Goal: Transaction & Acquisition: Purchase product/service

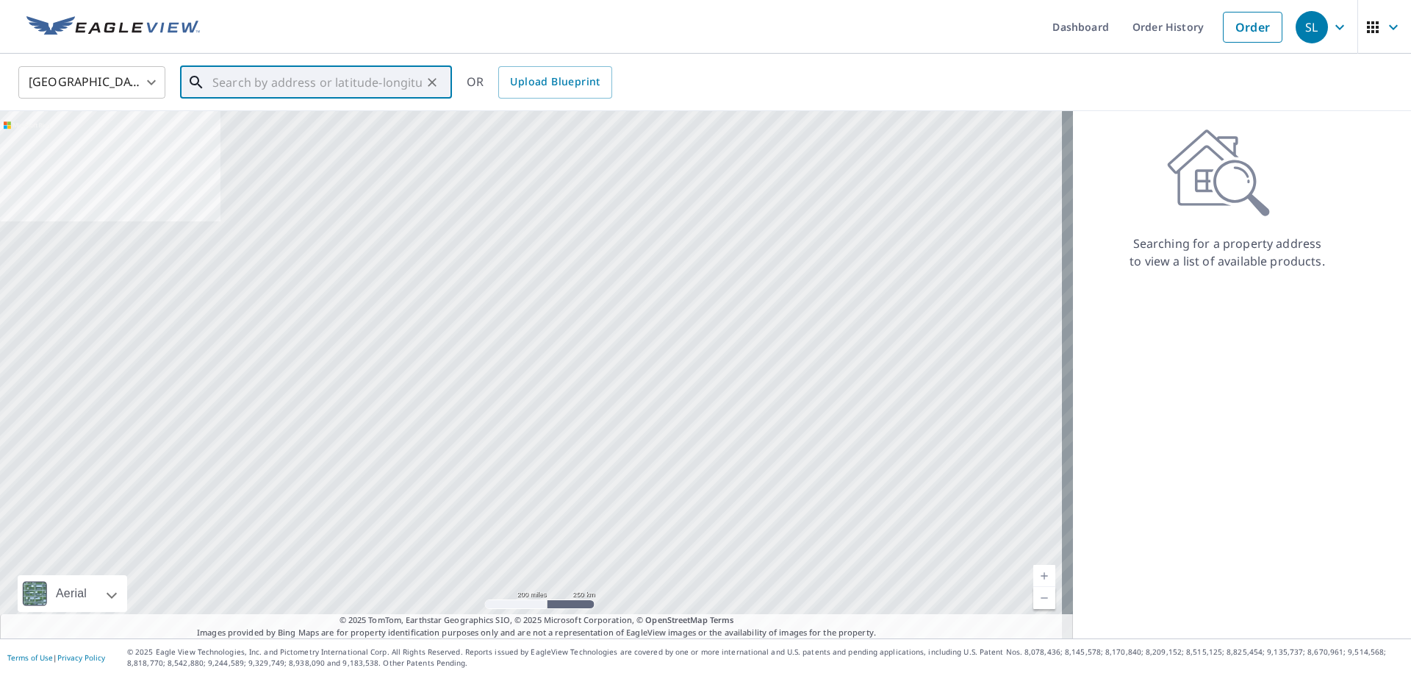
click at [401, 95] on input "text" at bounding box center [316, 82] width 209 height 41
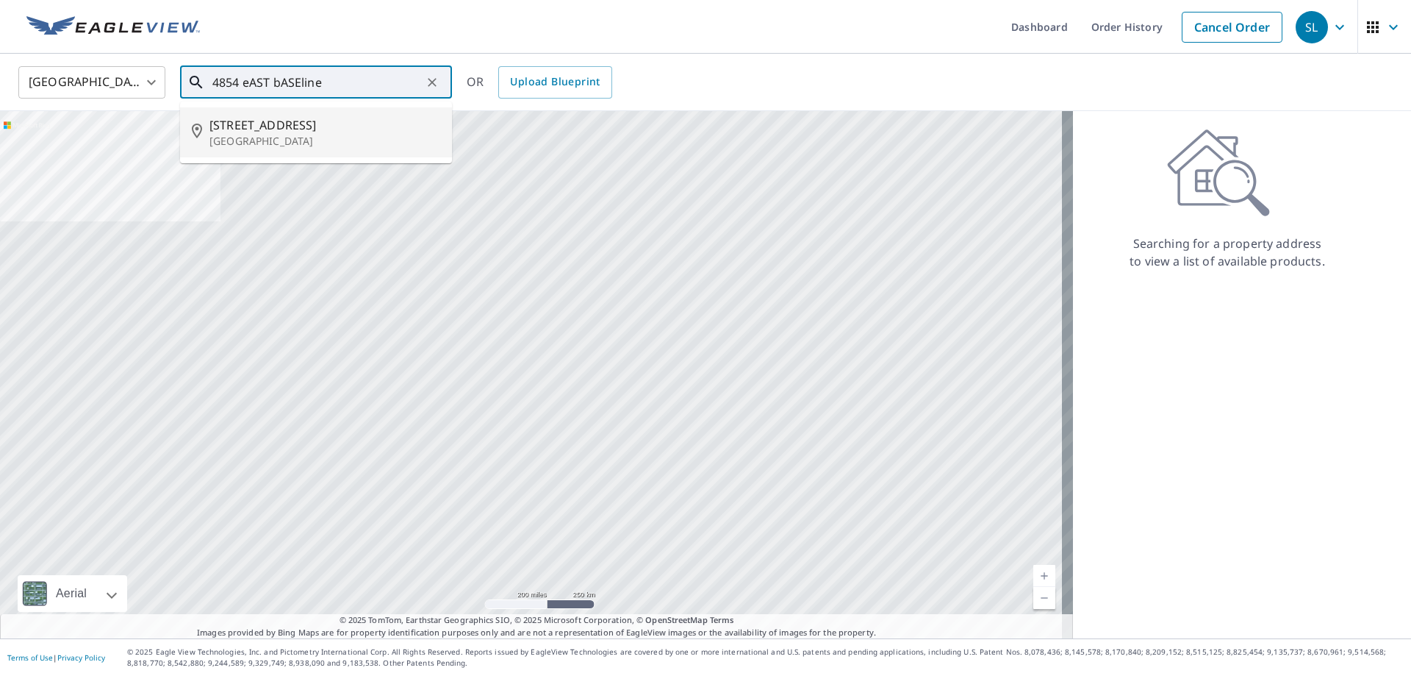
click at [282, 134] on p "[GEOGRAPHIC_DATA]" at bounding box center [324, 141] width 231 height 15
type input "[STREET_ADDRESS]"
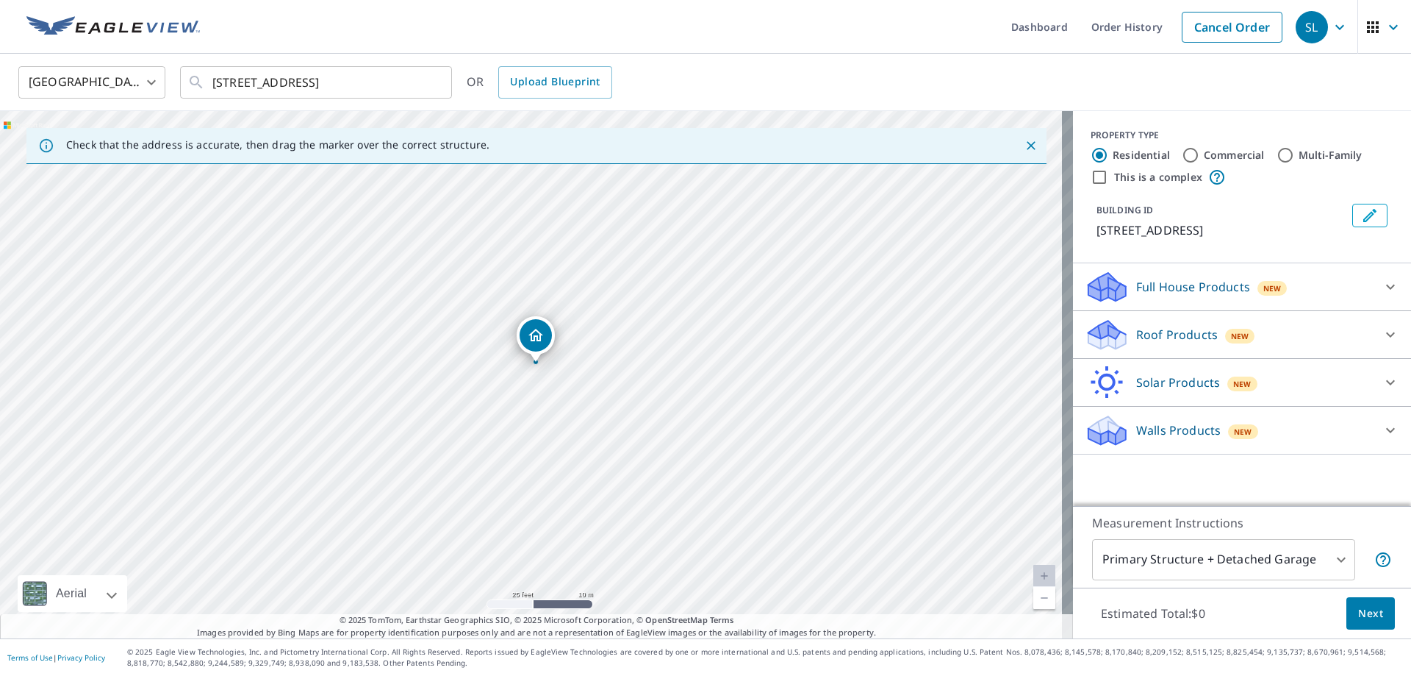
click at [1136, 337] on p "Roof Products" at bounding box center [1177, 335] width 82 height 18
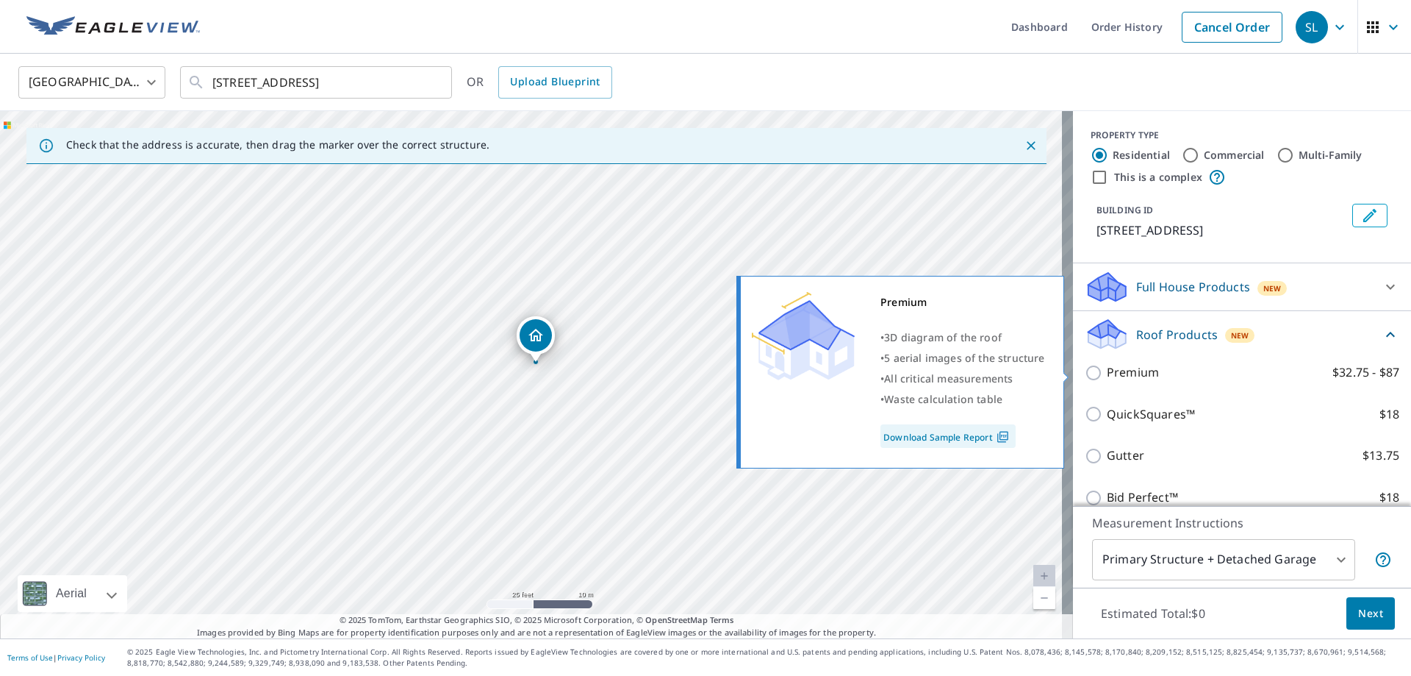
click at [1121, 373] on p "Premium" at bounding box center [1133, 372] width 52 height 18
click at [1107, 373] on input "Premium $32.75 - $87" at bounding box center [1096, 373] width 22 height 18
checkbox input "true"
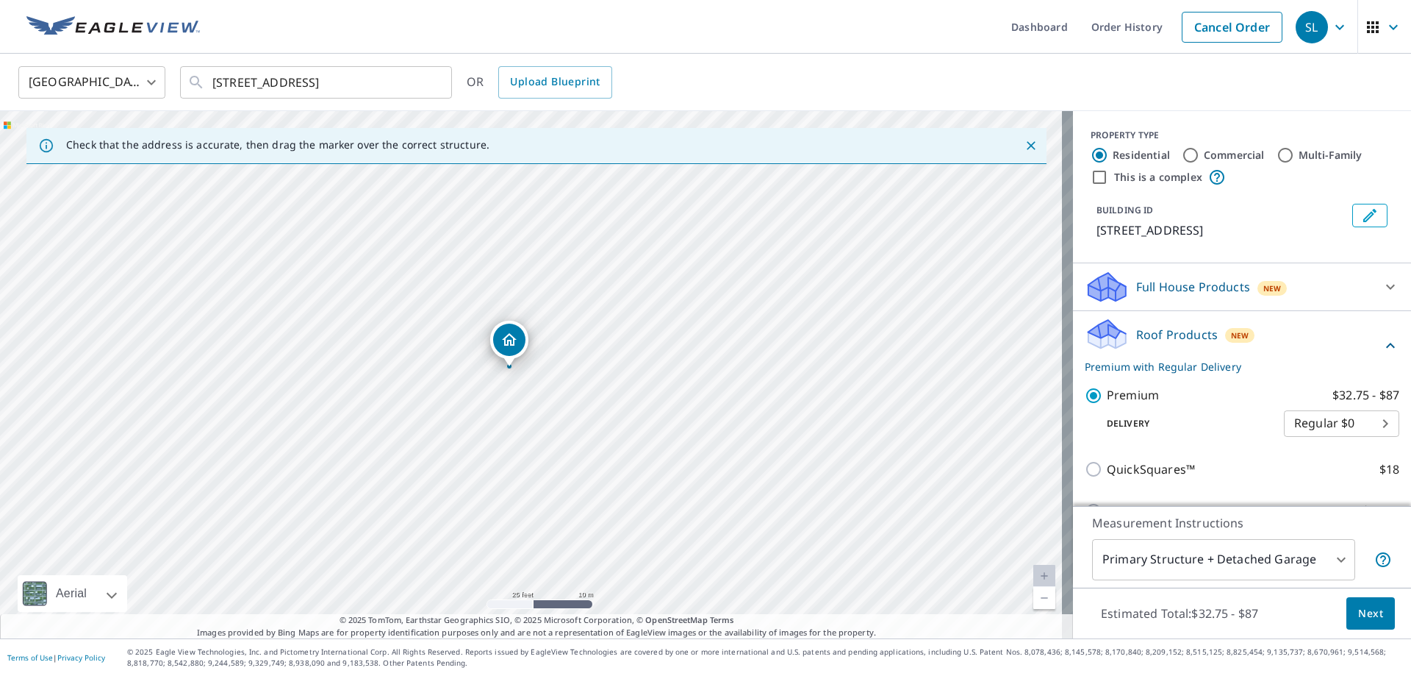
click at [615, 368] on div "[STREET_ADDRESS]" at bounding box center [536, 374] width 1073 height 527
click at [539, 387] on div "[STREET_ADDRESS]" at bounding box center [536, 374] width 1073 height 527
click at [668, 392] on div "[STREET_ADDRESS]" at bounding box center [536, 374] width 1073 height 527
click at [634, 362] on div "[STREET_ADDRESS]" at bounding box center [536, 374] width 1073 height 527
click at [720, 377] on div "[STREET_ADDRESS]" at bounding box center [536, 374] width 1073 height 527
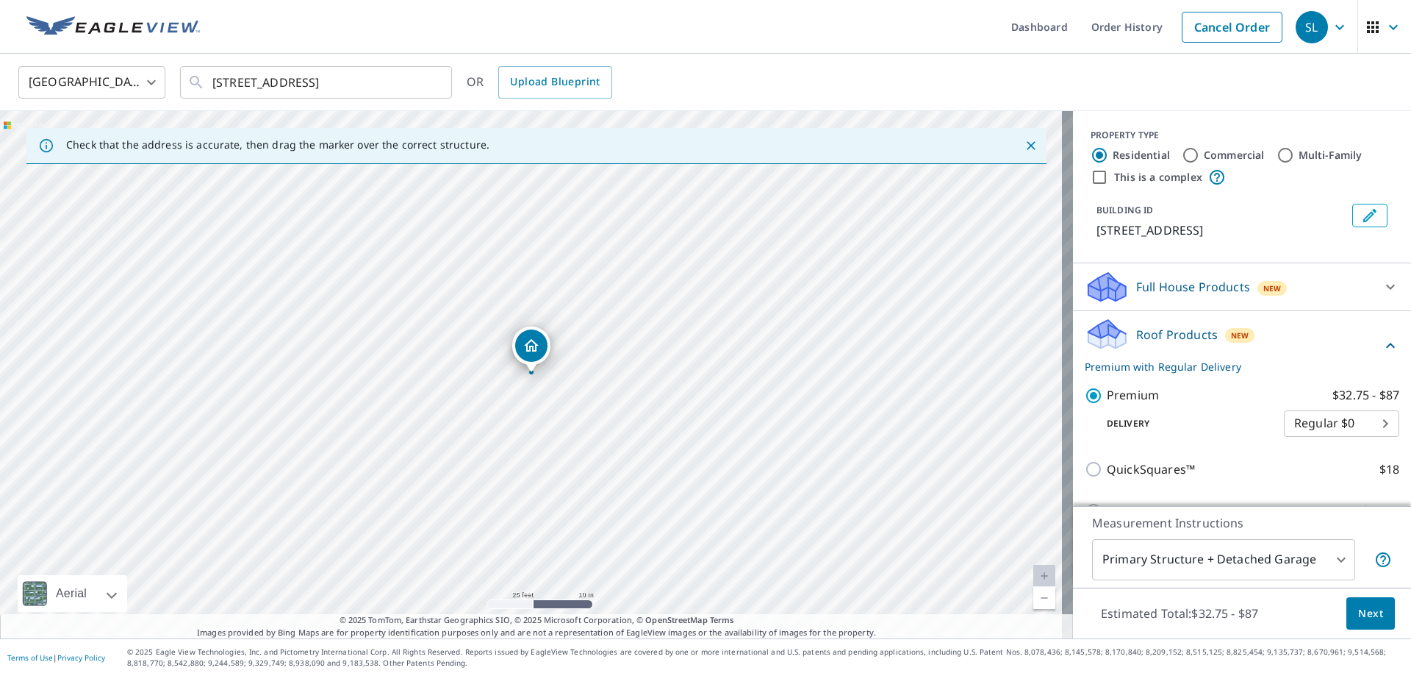
drag, startPoint x: 818, startPoint y: 378, endPoint x: 778, endPoint y: 383, distance: 40.8
click at [818, 379] on div "[STREET_ADDRESS]" at bounding box center [536, 374] width 1073 height 527
click at [1204, 154] on label "Commercial" at bounding box center [1234, 155] width 61 height 15
click at [1194, 154] on input "Commercial" at bounding box center [1191, 155] width 18 height 18
radio input "true"
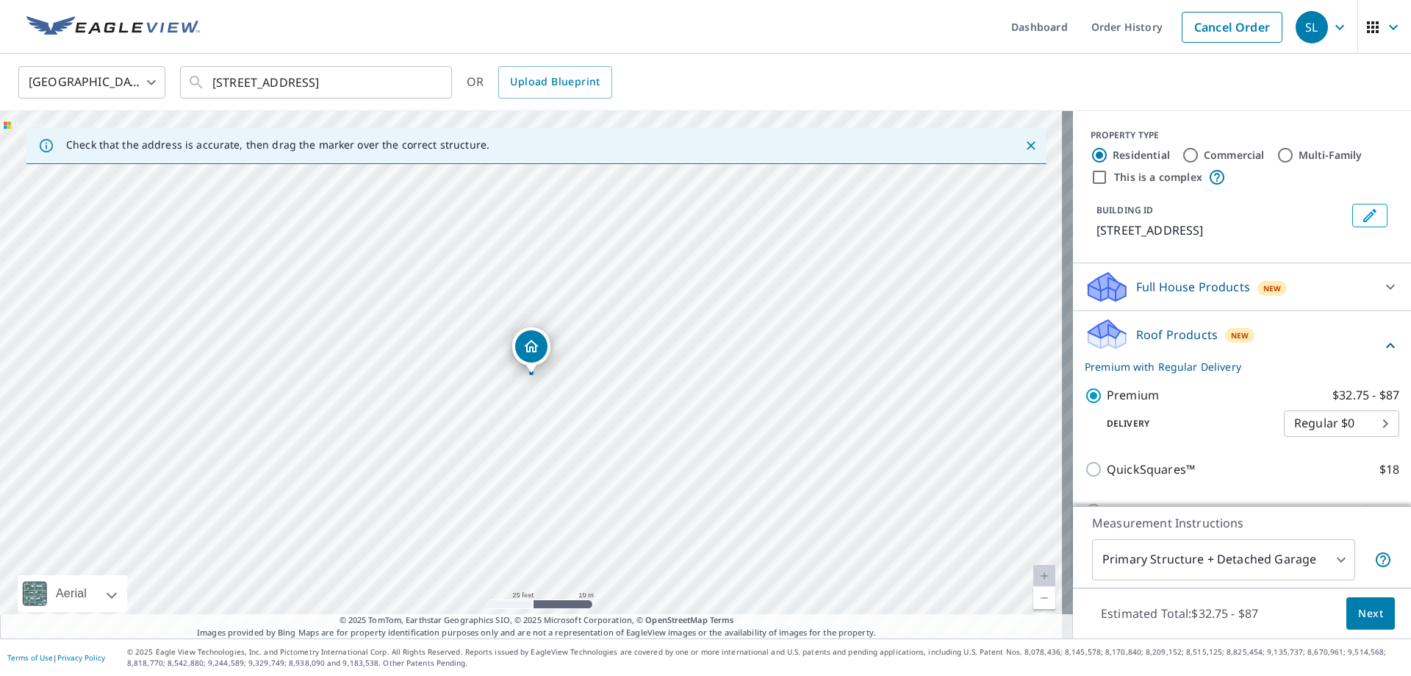
type input "4"
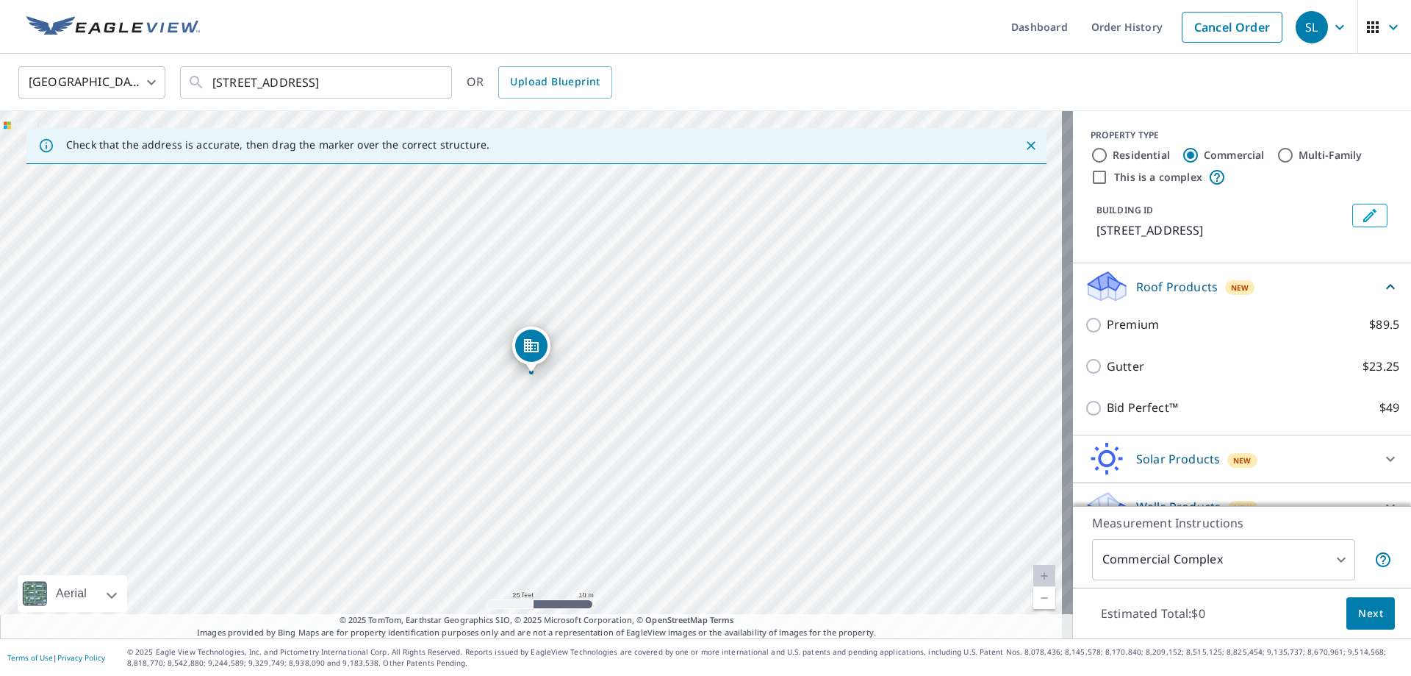
click at [1113, 151] on label "Residential" at bounding box center [1141, 155] width 57 height 15
click at [1108, 151] on input "Residential" at bounding box center [1100, 155] width 18 height 18
radio input "true"
type input "1"
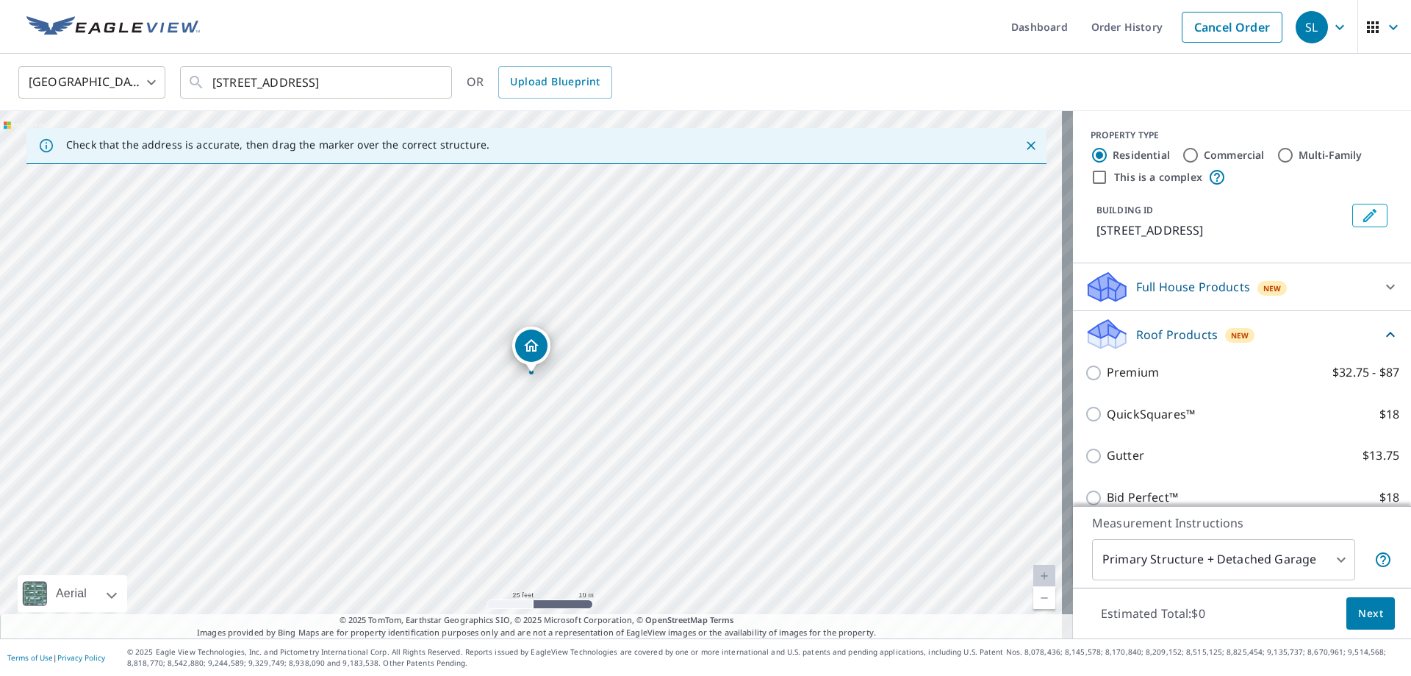
click at [1182, 151] on input "Commercial" at bounding box center [1191, 155] width 18 height 18
radio input "true"
type input "4"
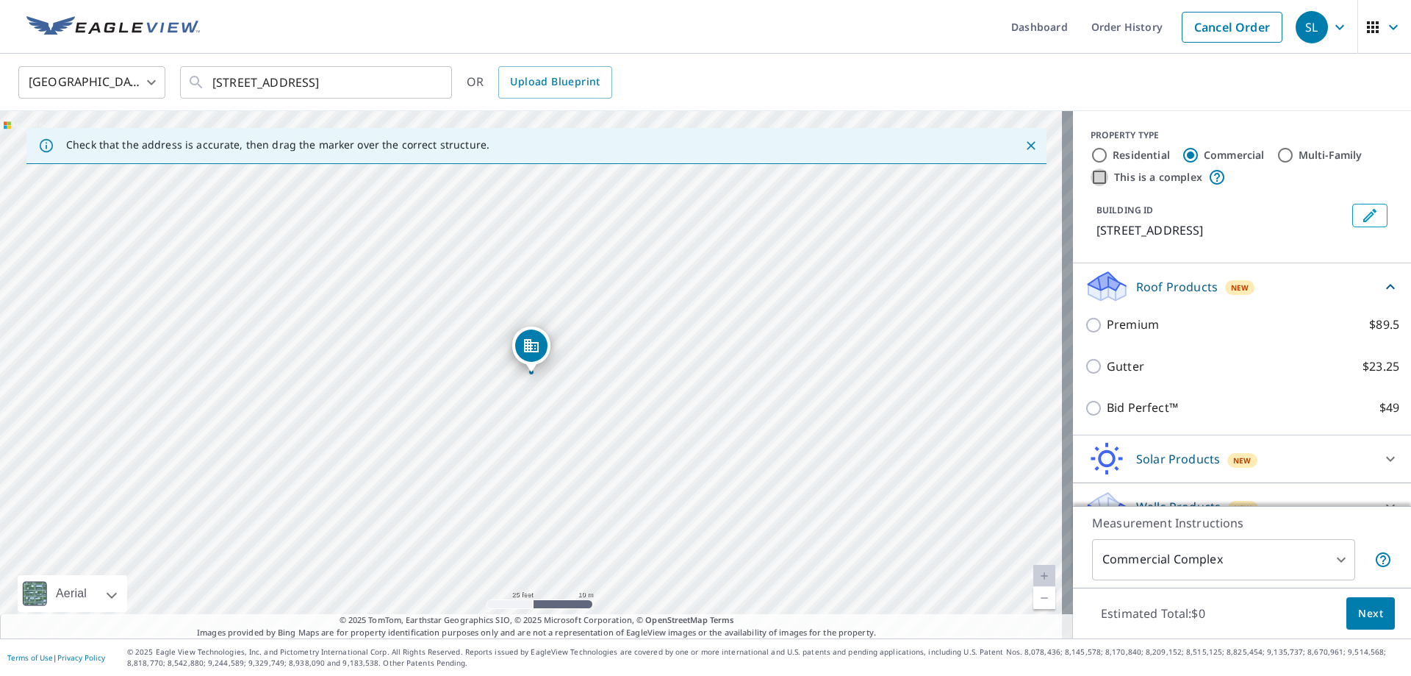
click at [1091, 183] on input "This is a complex" at bounding box center [1100, 177] width 18 height 18
checkbox input "true"
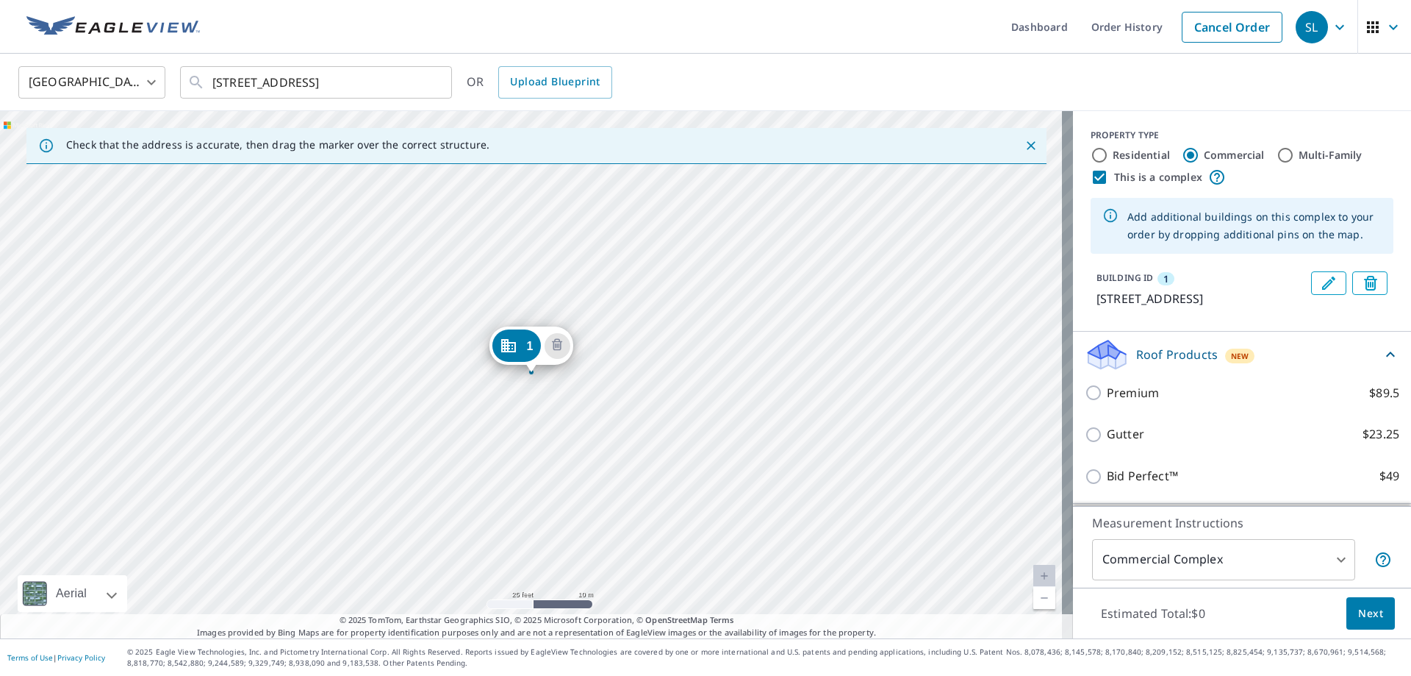
click at [616, 369] on div "1 [STREET_ADDRESS]" at bounding box center [536, 374] width 1073 height 527
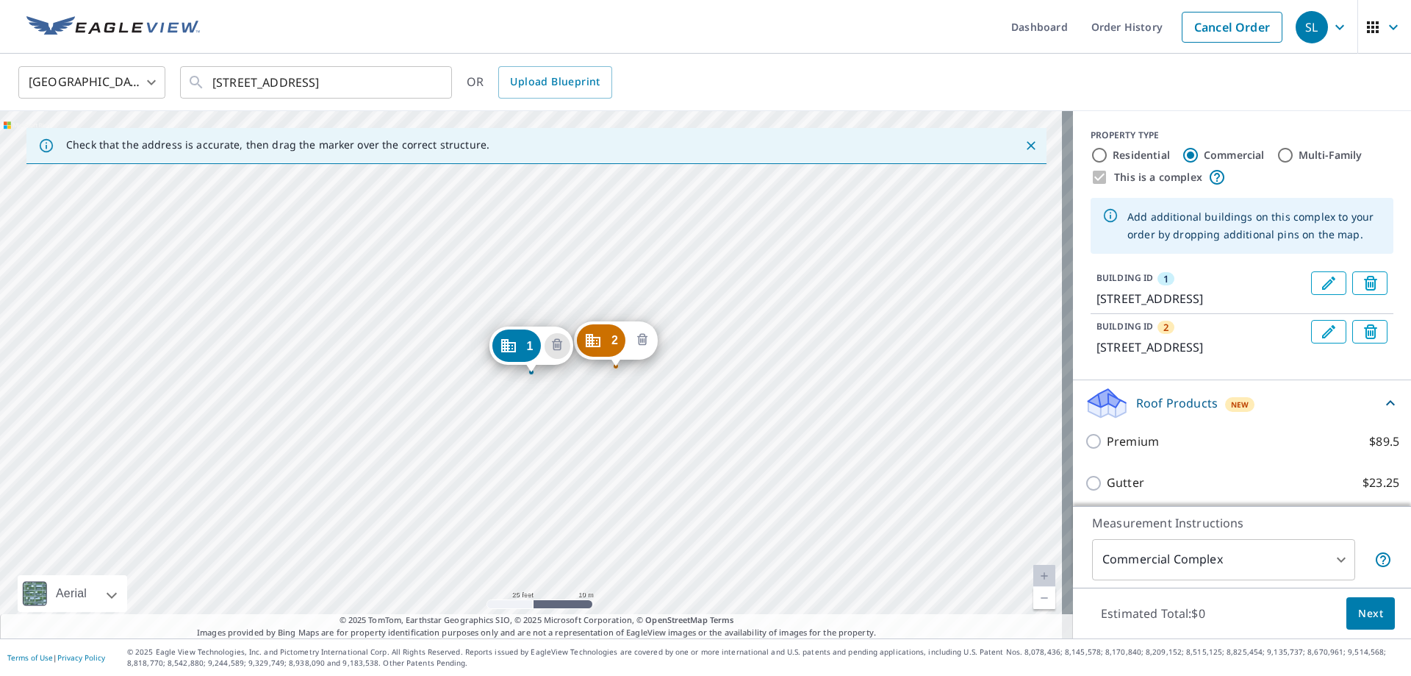
click at [643, 343] on icon "Delete building 2" at bounding box center [643, 341] width 18 height 18
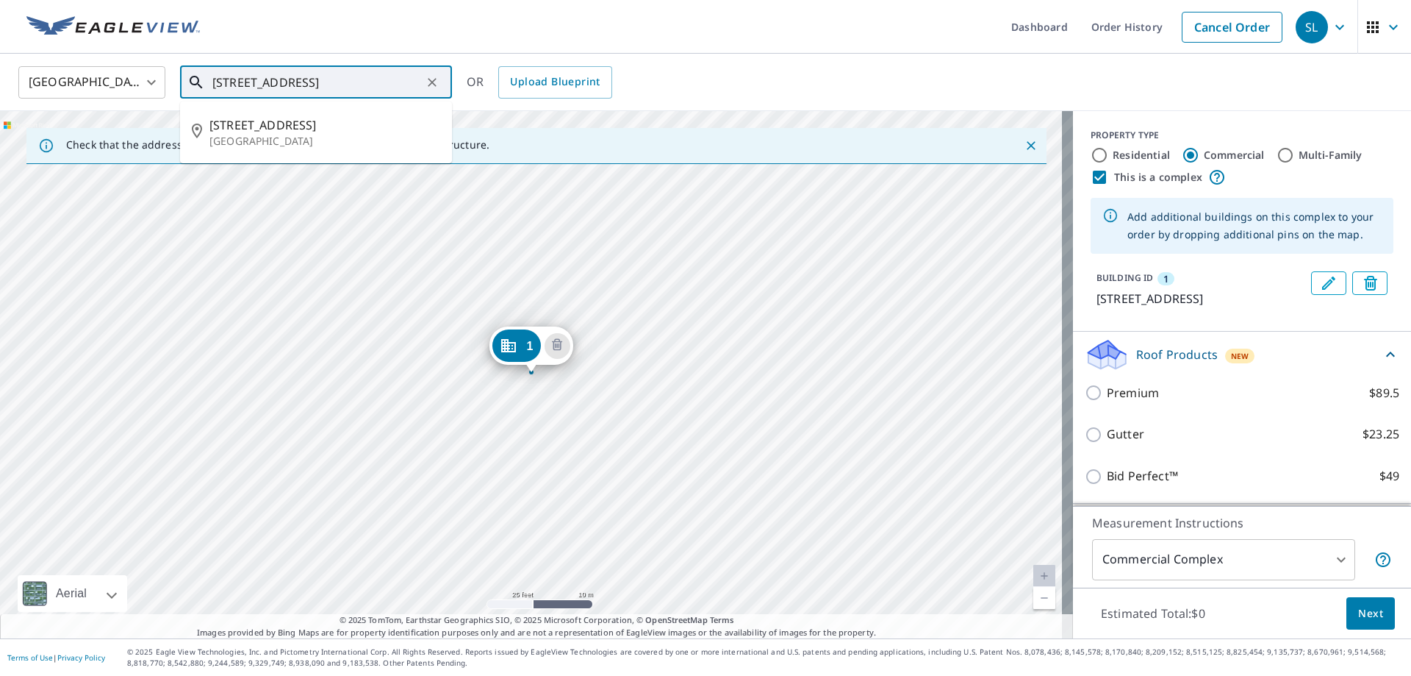
drag, startPoint x: 412, startPoint y: 82, endPoint x: 144, endPoint y: 96, distance: 268.7
click at [144, 96] on div "[GEOGRAPHIC_DATA] [GEOGRAPHIC_DATA] ​ [STREET_ADDRESS] ​ [STREET_ADDRESS] OR Up…" at bounding box center [700, 82] width 1386 height 35
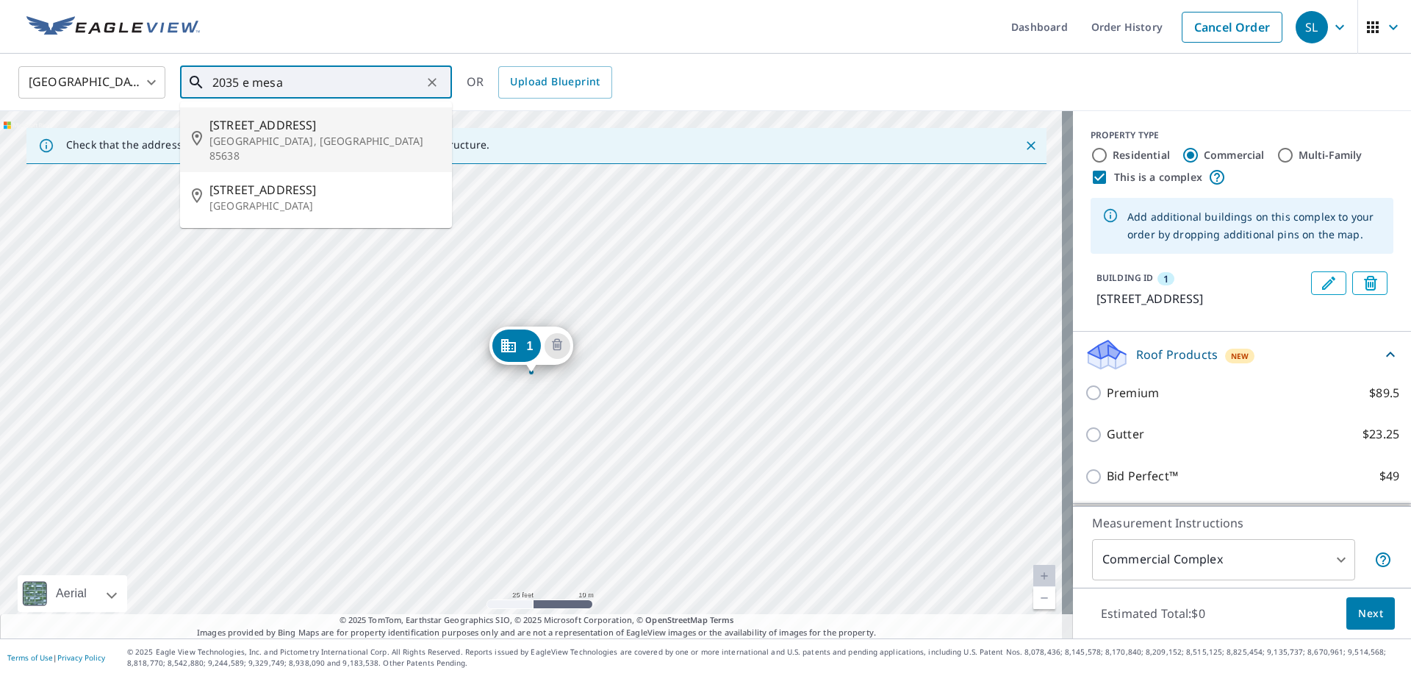
click at [337, 130] on span "[STREET_ADDRESS]" at bounding box center [324, 125] width 231 height 18
type input "[STREET_ADDRESS]"
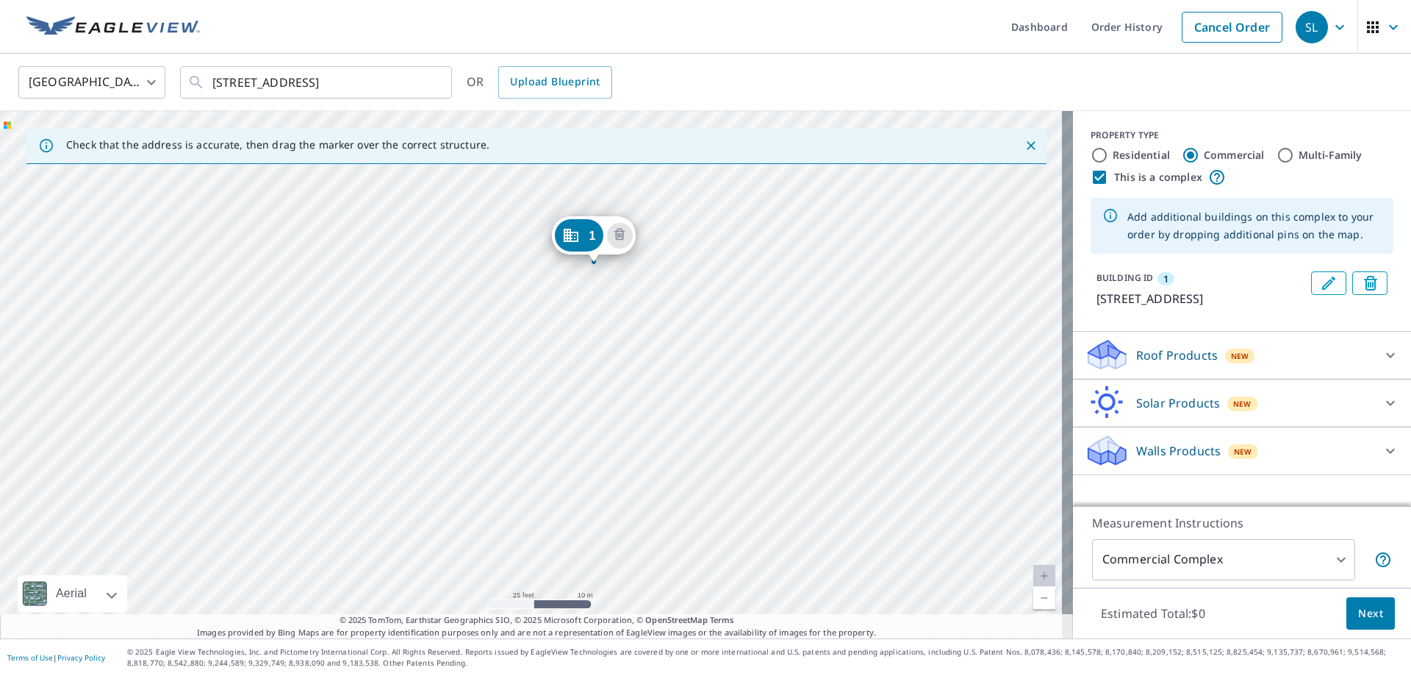
drag, startPoint x: 509, startPoint y: 401, endPoint x: 562, endPoint y: 309, distance: 107.0
click at [562, 309] on div "1 [STREET_ADDRESS]" at bounding box center [536, 374] width 1073 height 527
click at [1120, 152] on label "Residential" at bounding box center [1141, 155] width 57 height 15
click at [1108, 152] on input "Residential" at bounding box center [1100, 155] width 18 height 18
radio input "true"
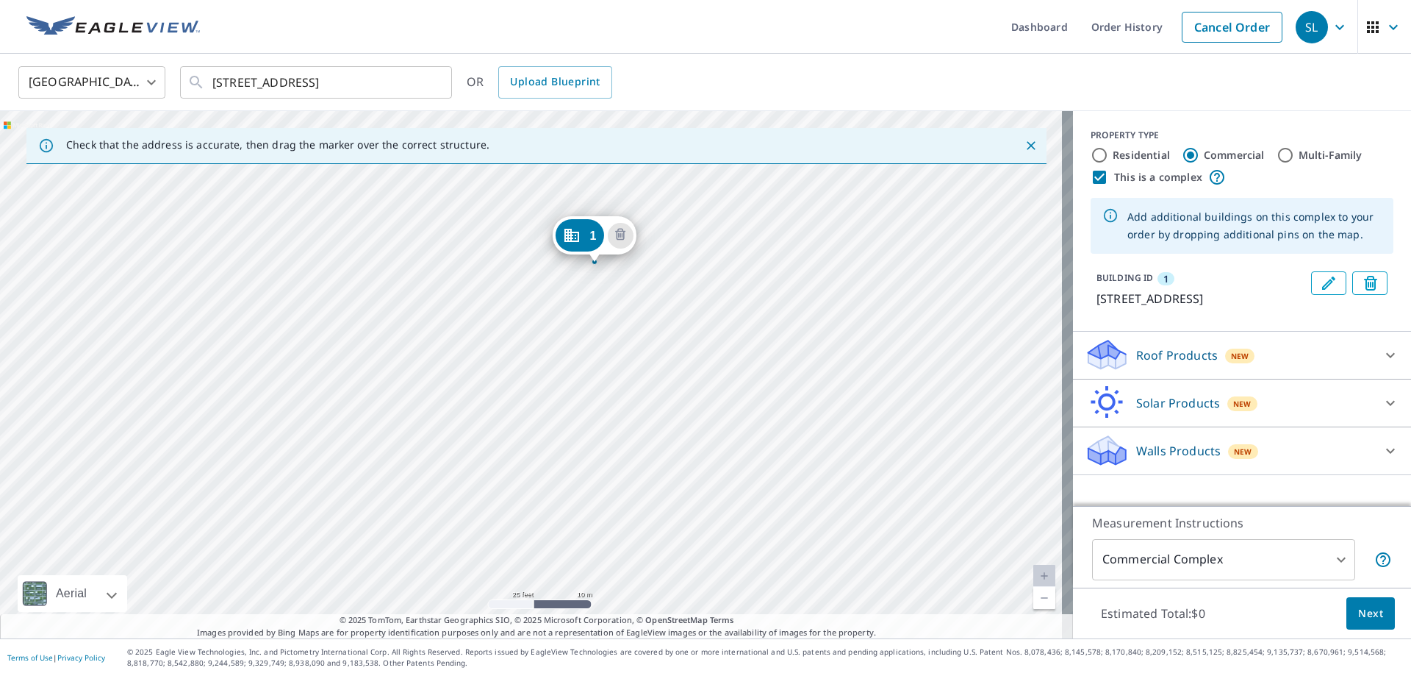
type input "1"
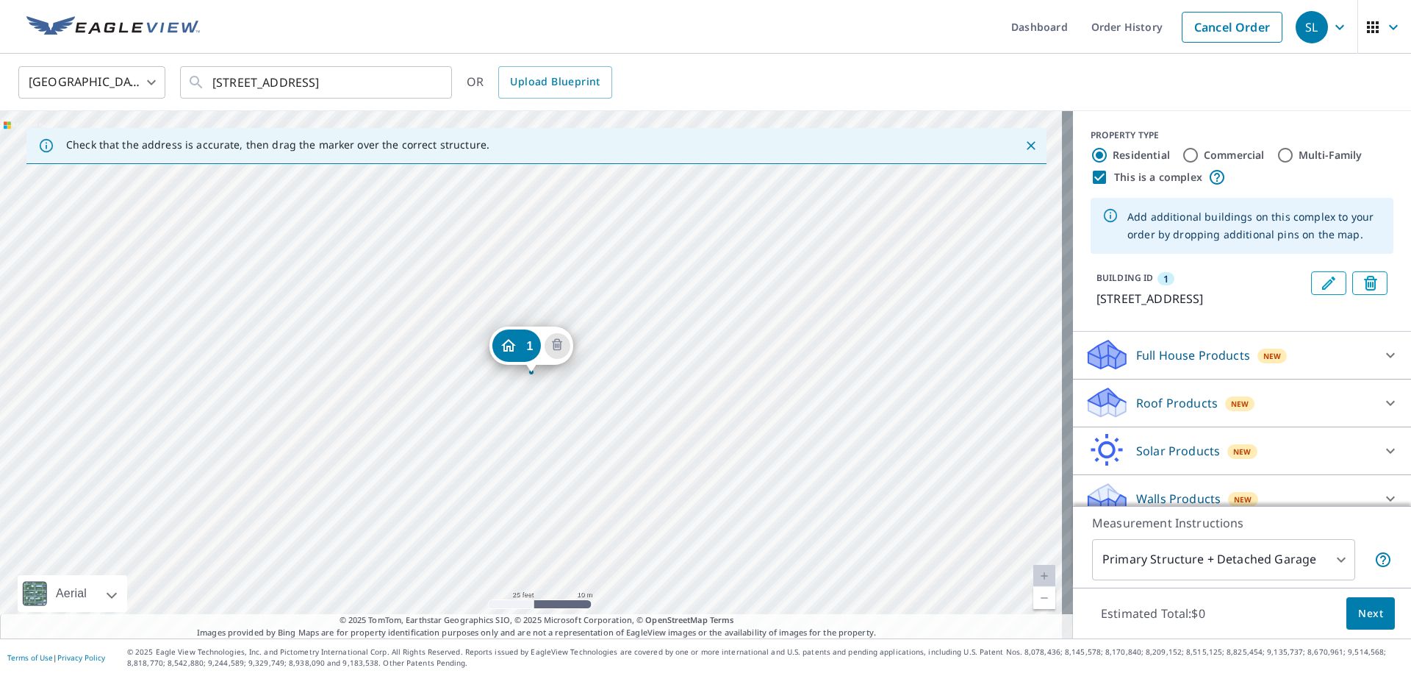
click at [1091, 173] on input "This is a complex" at bounding box center [1100, 177] width 18 height 18
checkbox input "false"
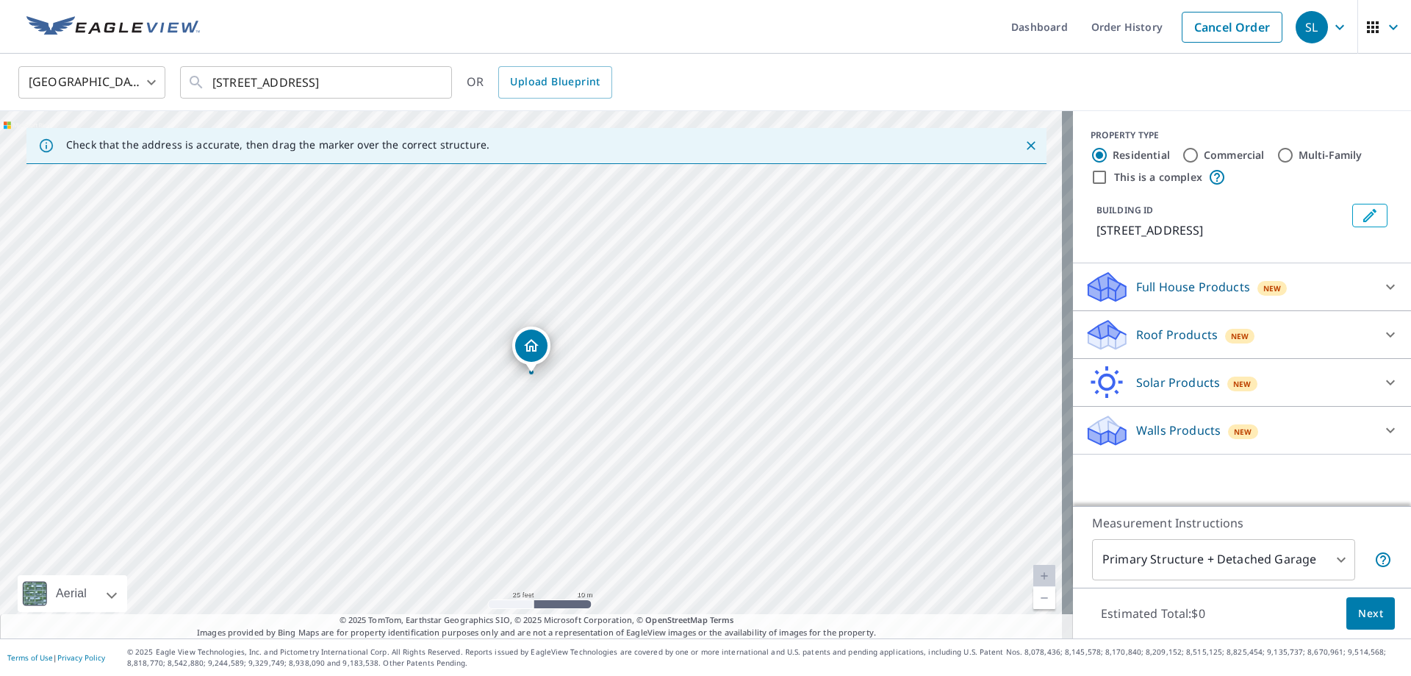
click at [1197, 332] on p "Roof Products" at bounding box center [1177, 335] width 82 height 18
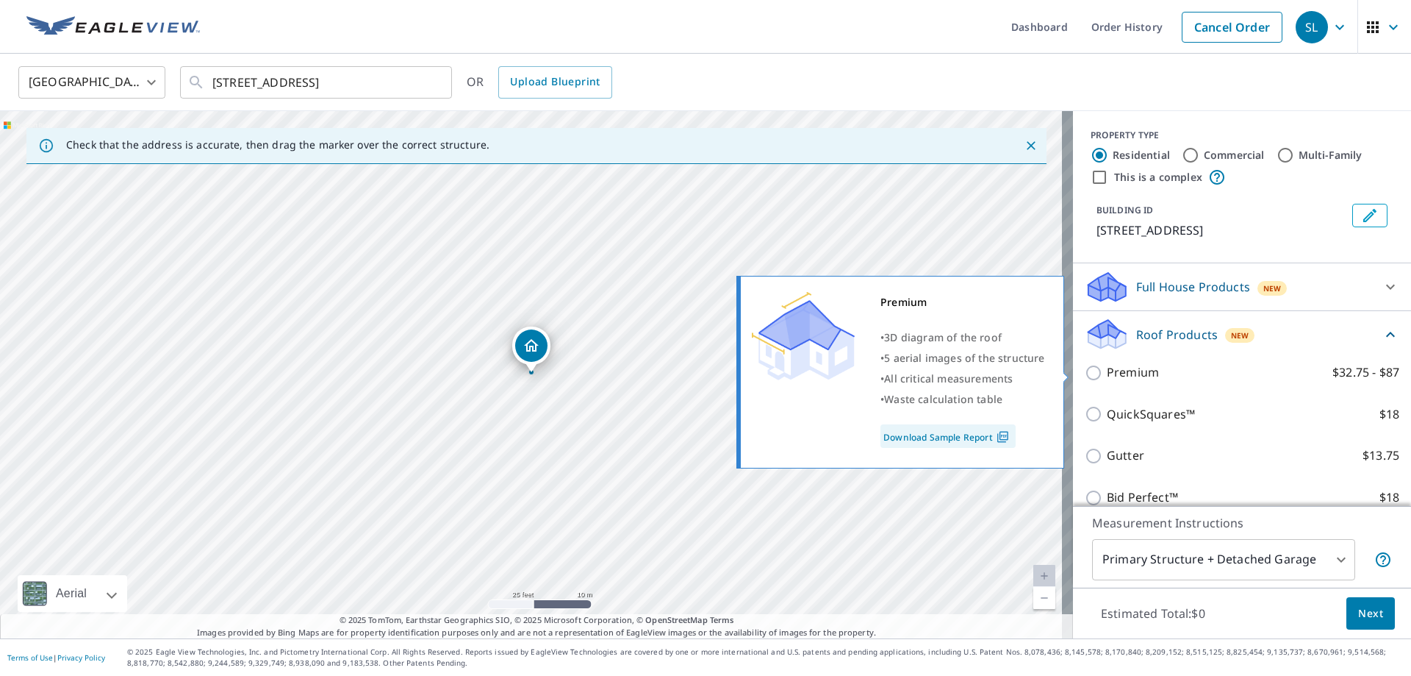
click at [1121, 371] on p "Premium" at bounding box center [1133, 372] width 52 height 18
click at [1107, 371] on input "Premium $32.75 - $87" at bounding box center [1096, 373] width 22 height 18
checkbox input "true"
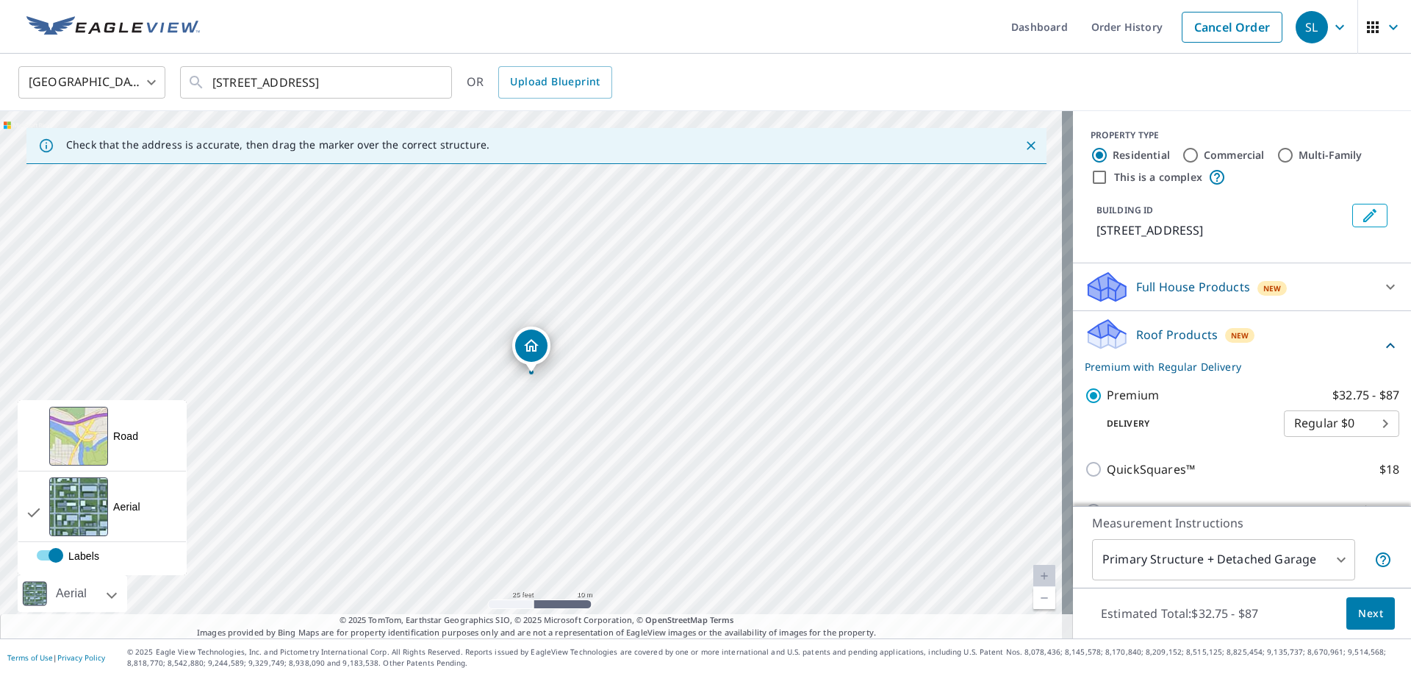
click at [100, 592] on div at bounding box center [95, 593] width 9 height 37
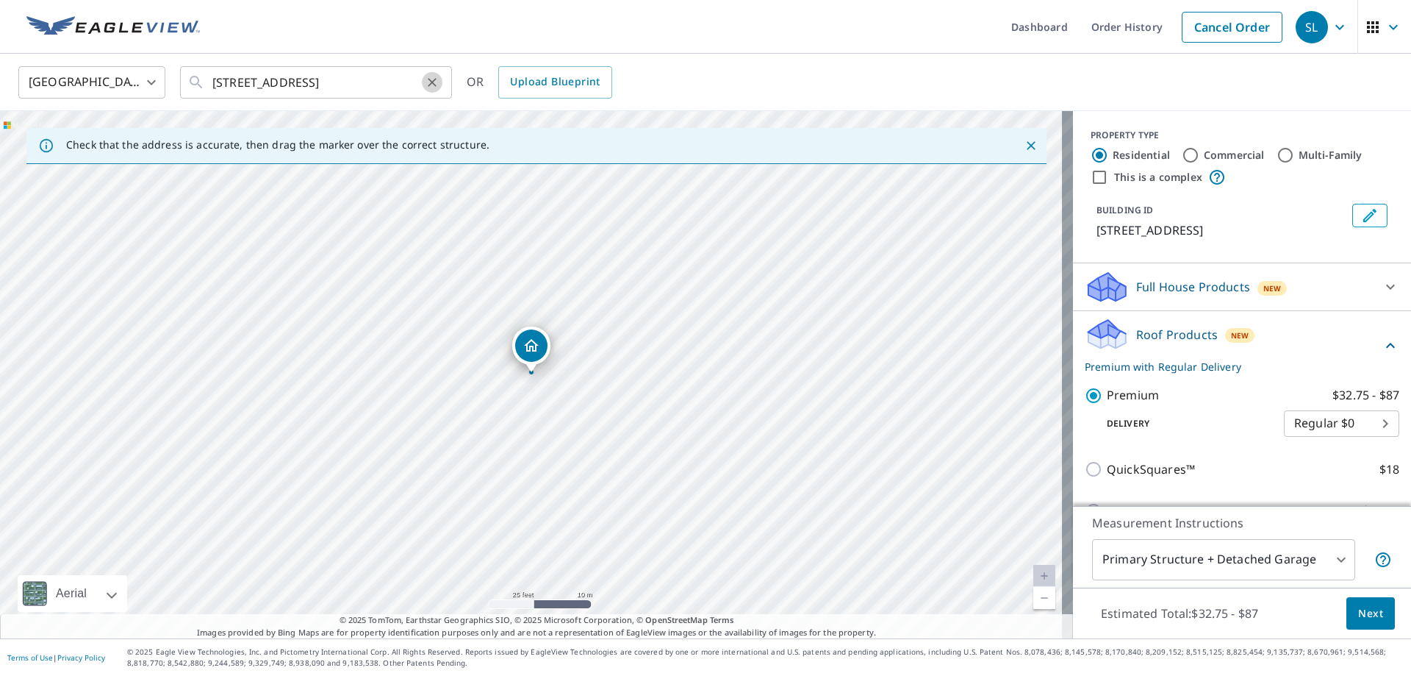
click at [431, 89] on icon "Clear" at bounding box center [432, 82] width 15 height 15
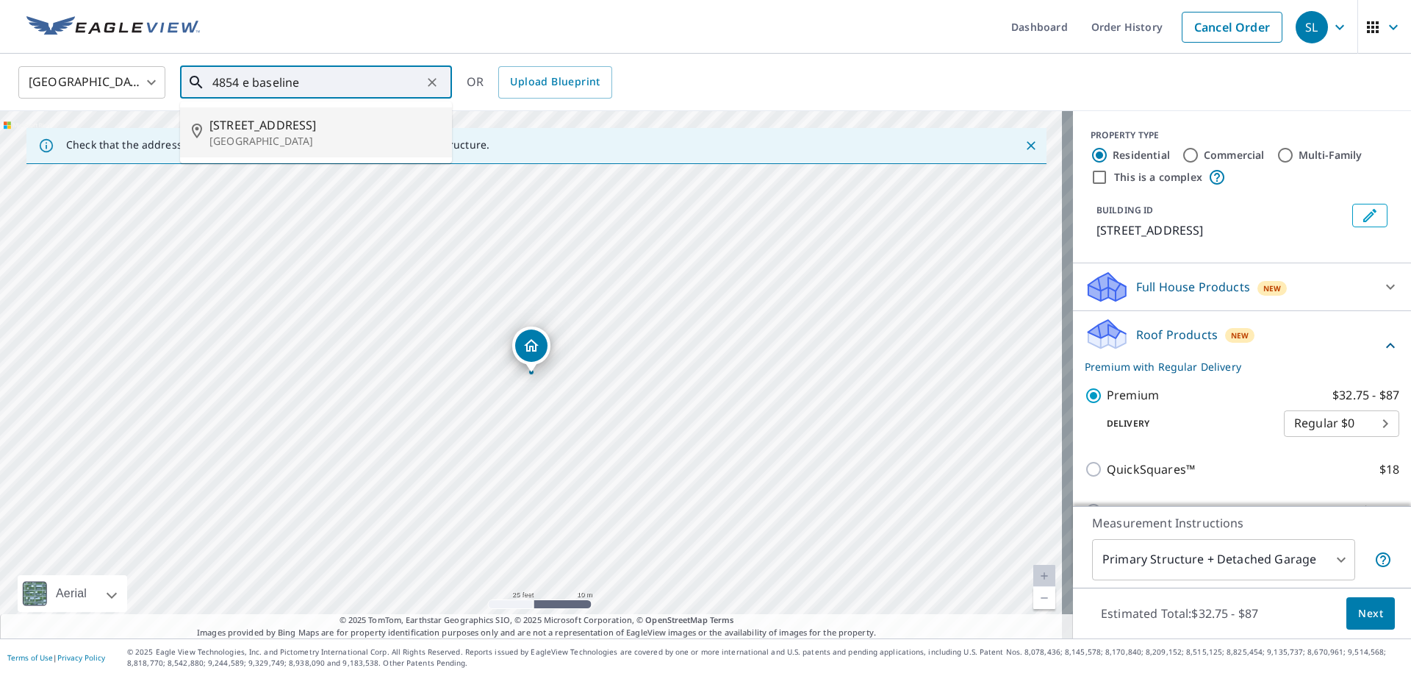
click at [314, 135] on p "[GEOGRAPHIC_DATA]" at bounding box center [324, 141] width 231 height 15
type input "[STREET_ADDRESS]"
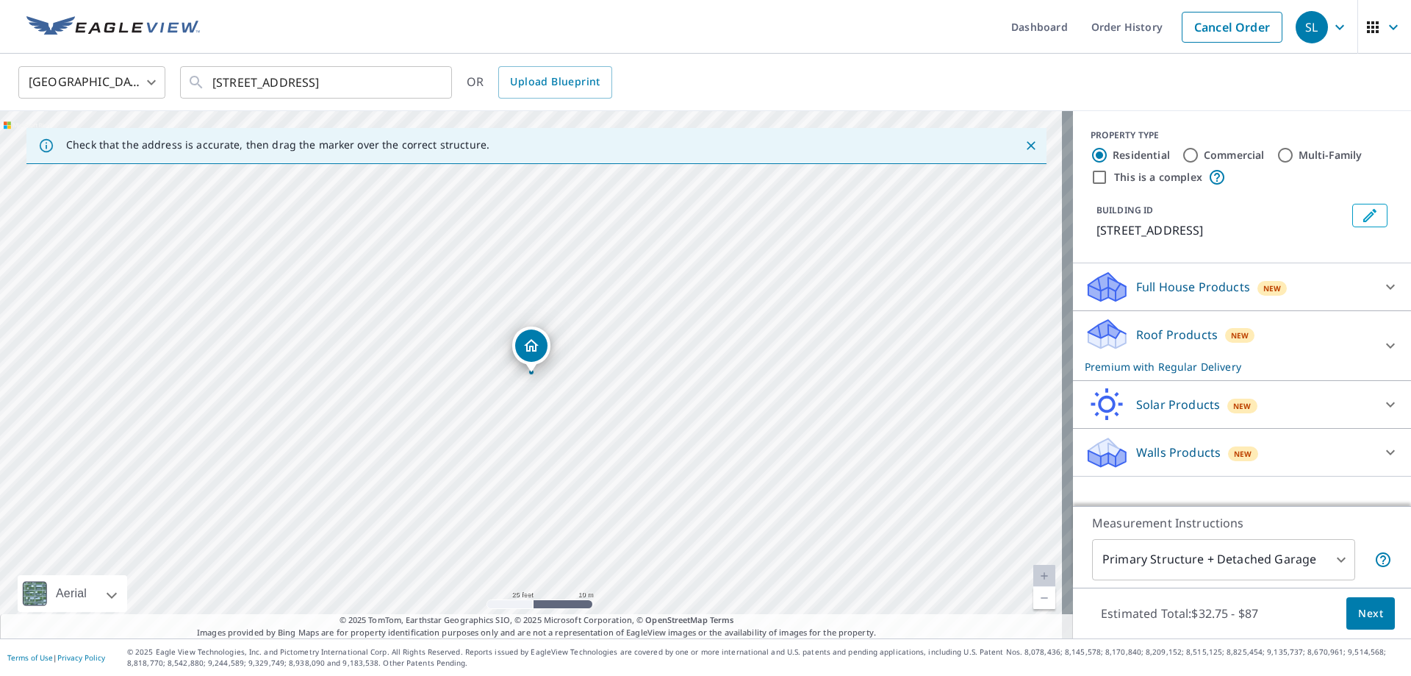
click at [1114, 173] on label "This is a complex" at bounding box center [1158, 177] width 88 height 15
click at [1108, 173] on input "This is a complex" at bounding box center [1100, 177] width 18 height 18
checkbox input "true"
radio input "false"
radio input "true"
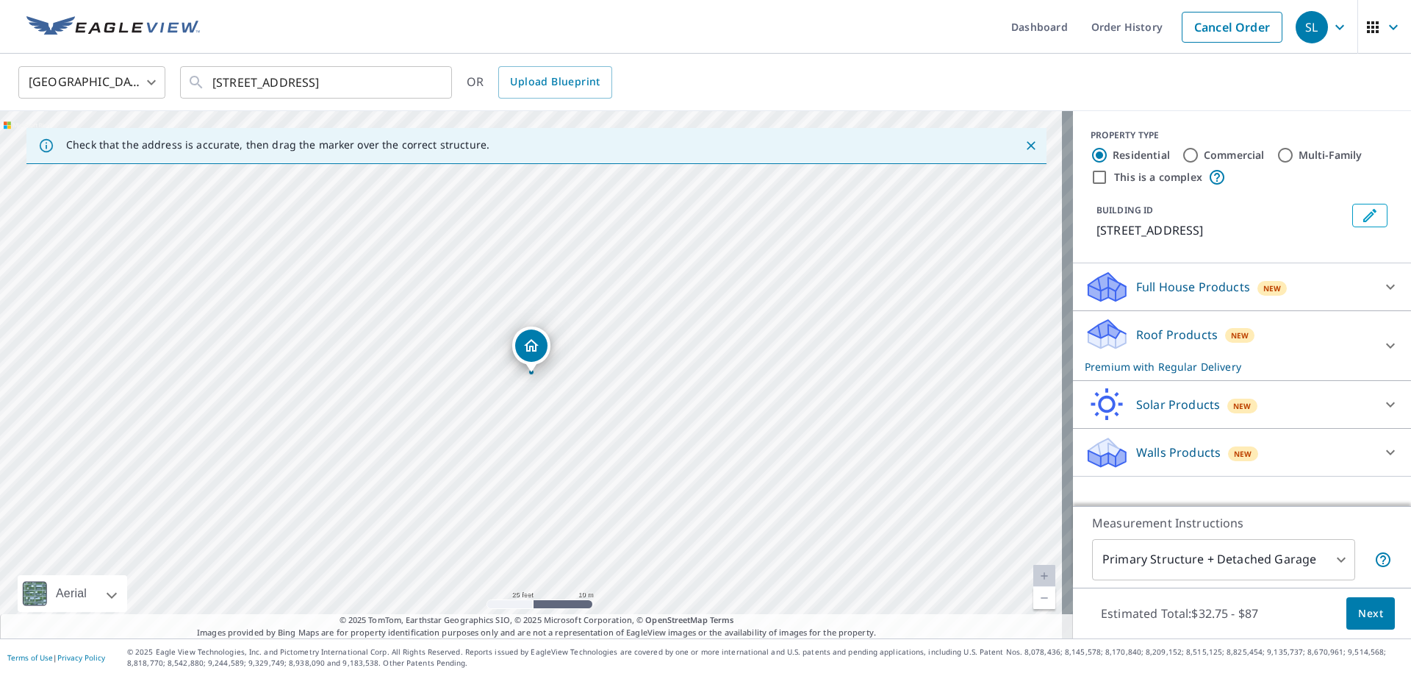
type input "4"
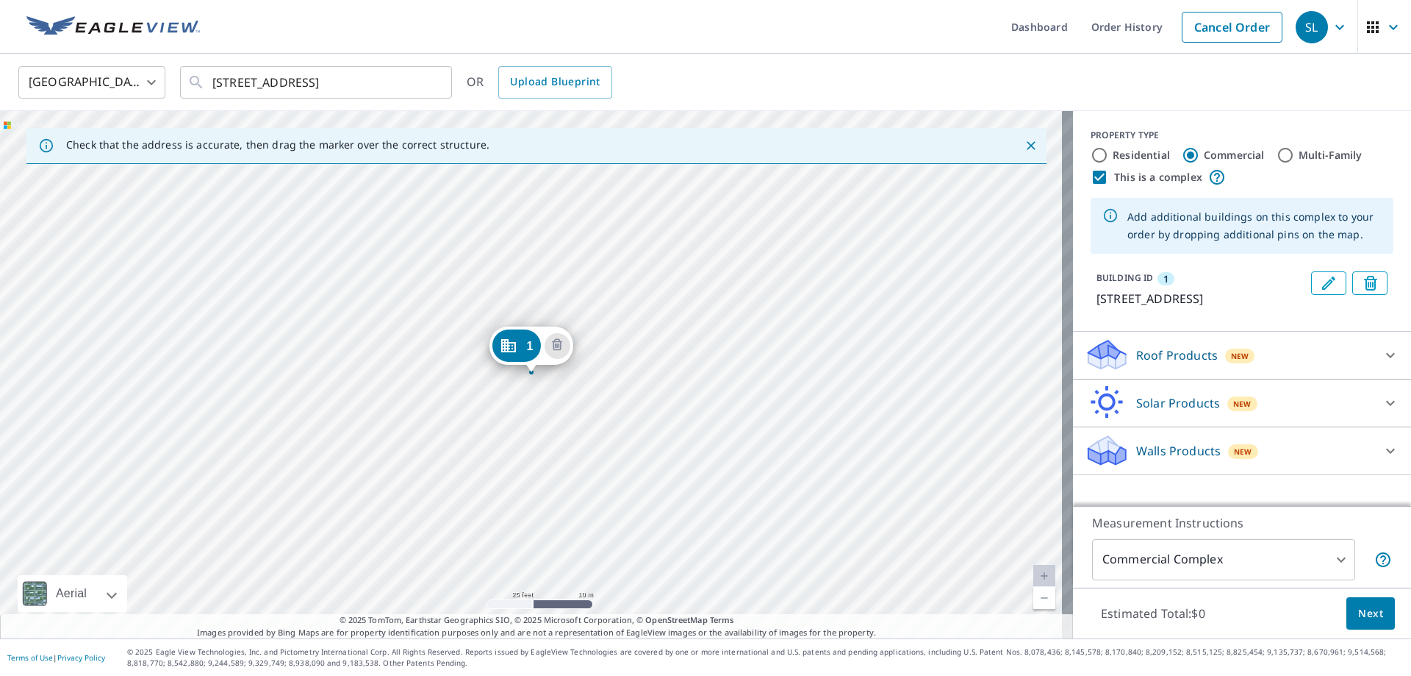
click at [612, 376] on div "1 [STREET_ADDRESS]" at bounding box center [536, 374] width 1073 height 527
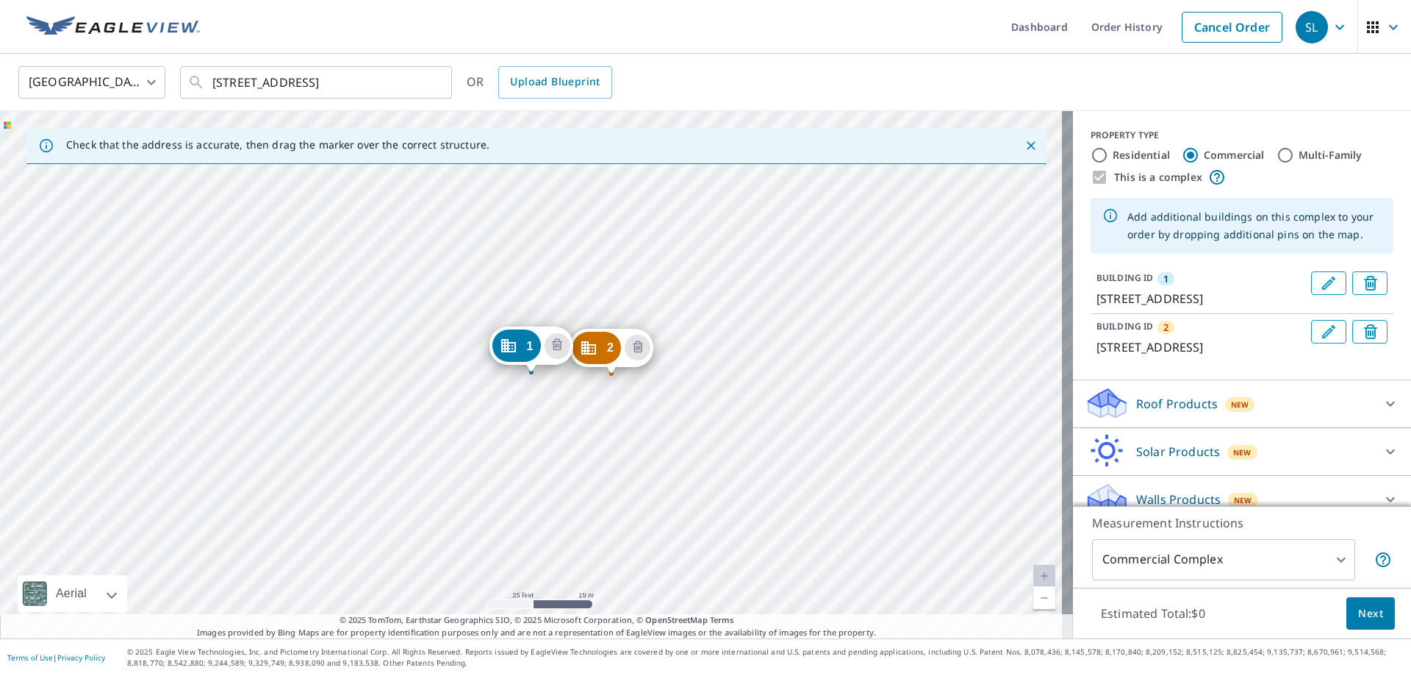
click at [737, 376] on div "2 [STREET_ADDRESS] 1 [STREET_ADDRESS]" at bounding box center [536, 374] width 1073 height 527
click at [751, 383] on div "2 [STREET_ADDRESS] 1 [STREET_ADDRESS]" at bounding box center [536, 374] width 1073 height 527
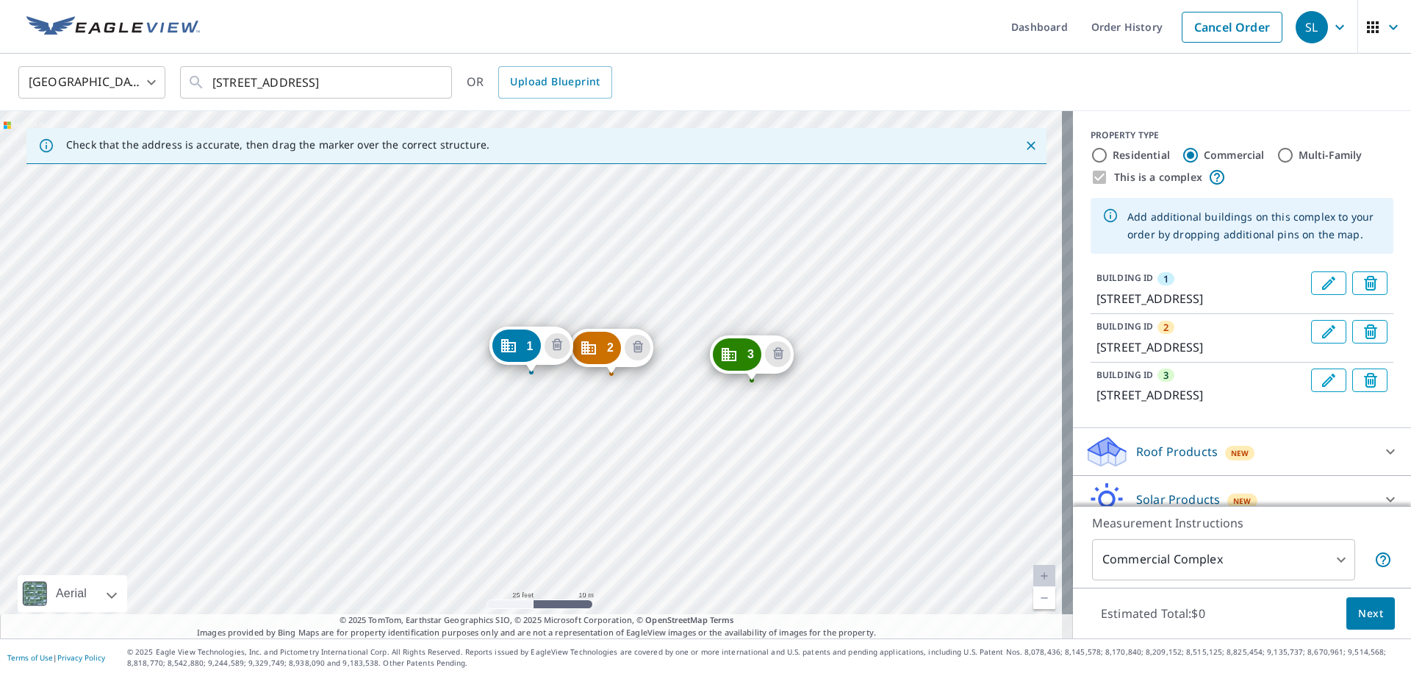
click at [801, 391] on div "2 [STREET_ADDRESS] 3 [STREET_ADDRESS] 1 [STREET_ADDRESS]" at bounding box center [536, 374] width 1073 height 527
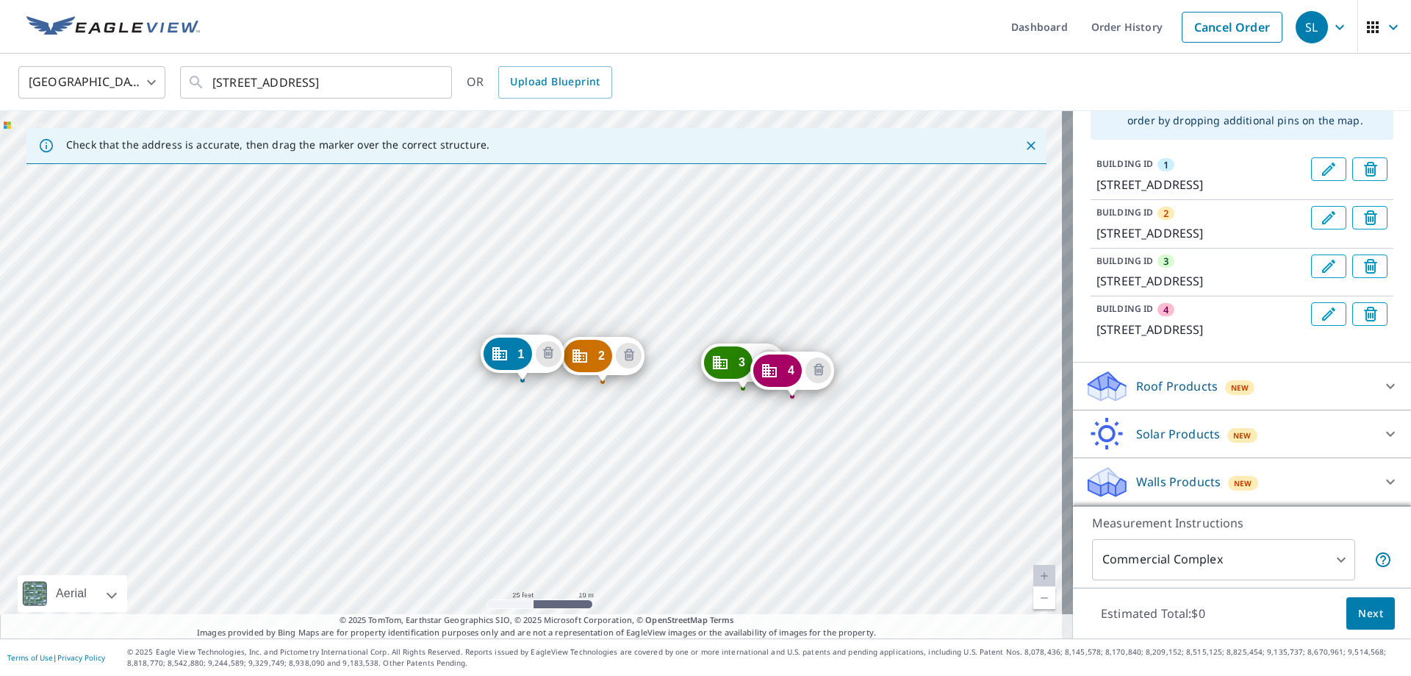
scroll to position [185, 0]
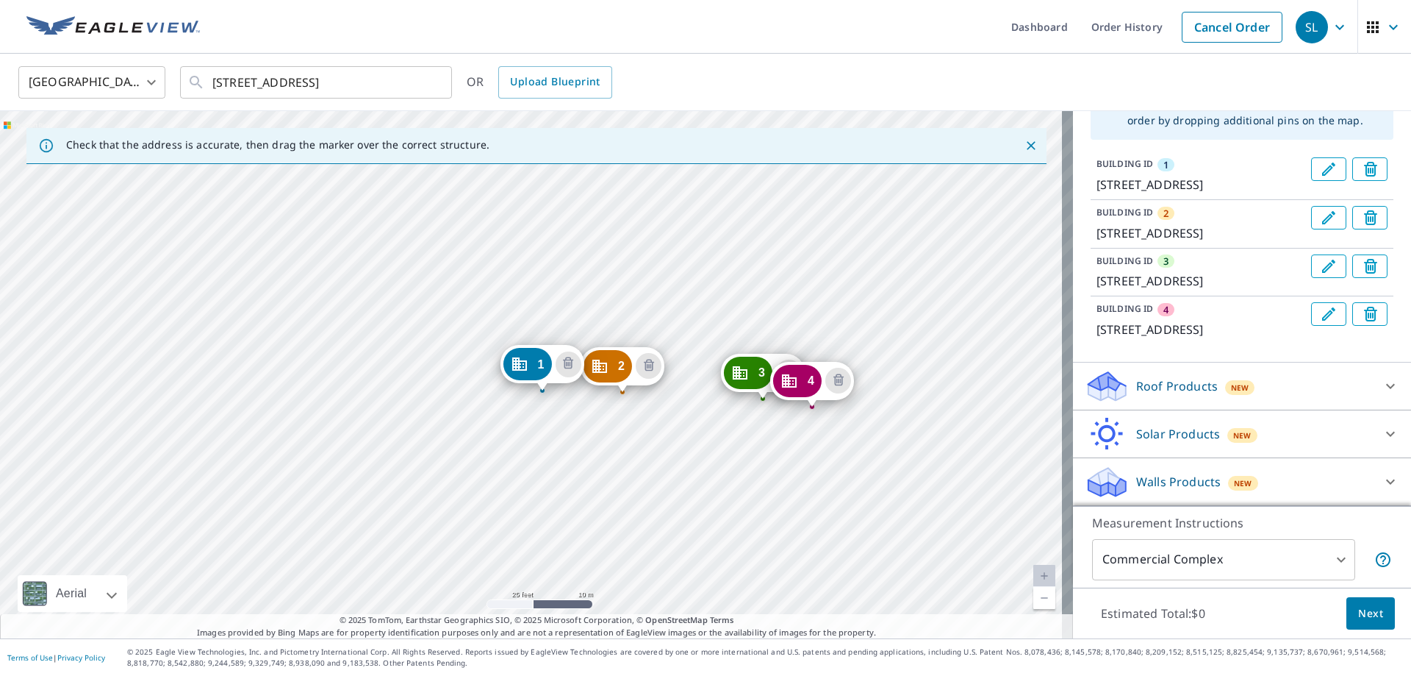
click at [1290, 380] on div "Roof Products New" at bounding box center [1229, 386] width 288 height 35
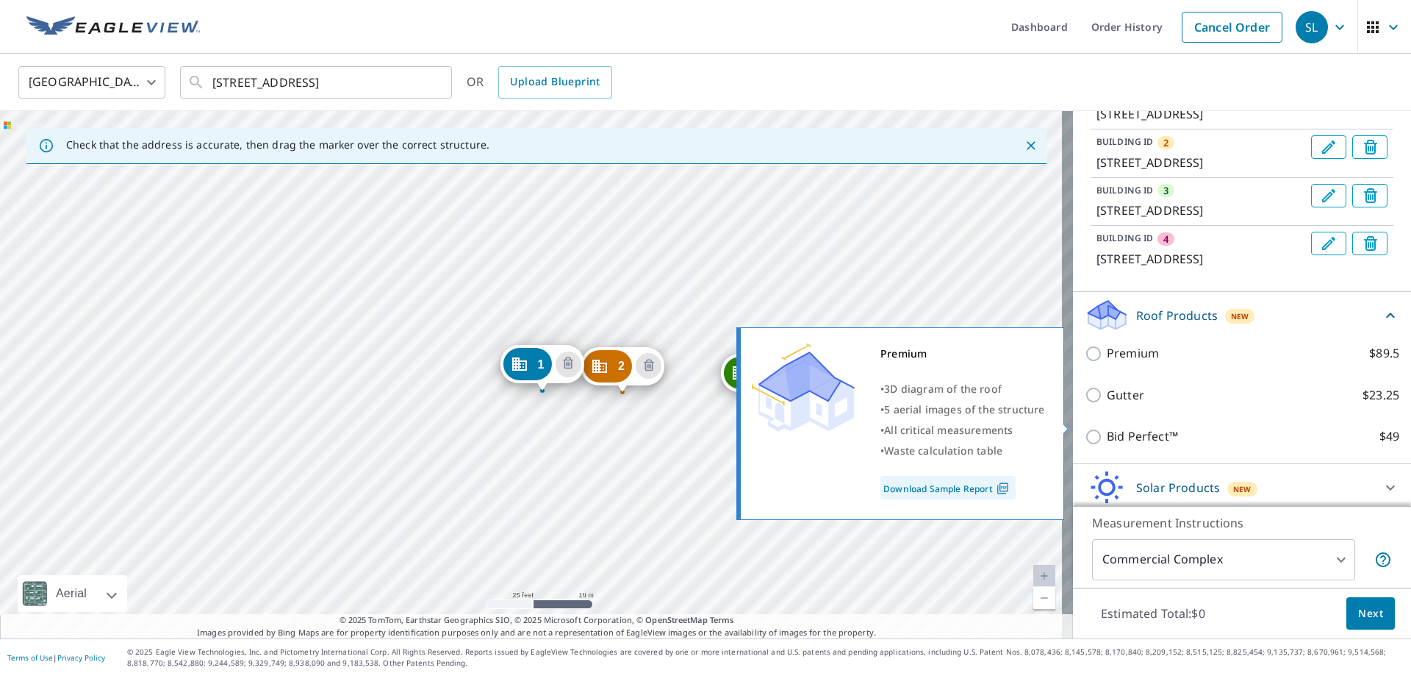
click at [1111, 362] on p "Premium" at bounding box center [1133, 353] width 52 height 18
click at [1107, 362] on input "Premium $89.5" at bounding box center [1096, 354] width 22 height 18
checkbox input "true"
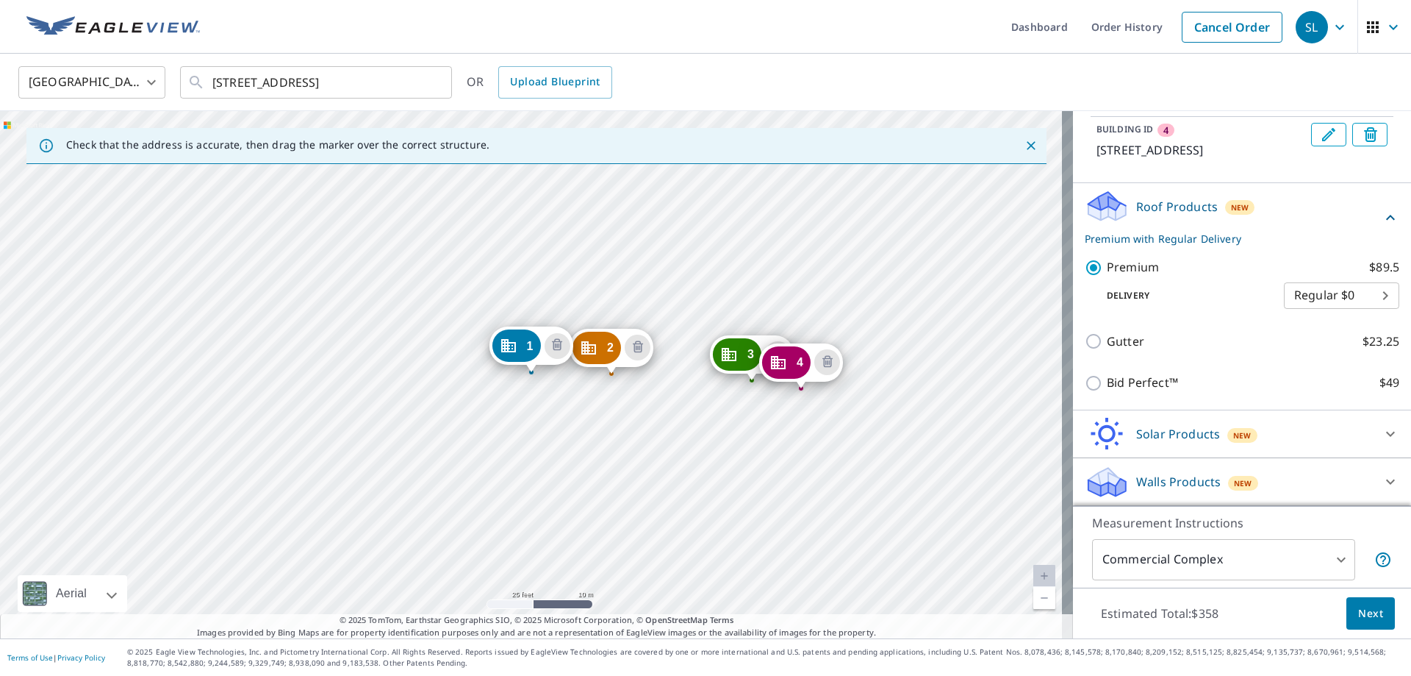
scroll to position [364, 0]
click at [1358, 616] on span "Next" at bounding box center [1370, 613] width 25 height 18
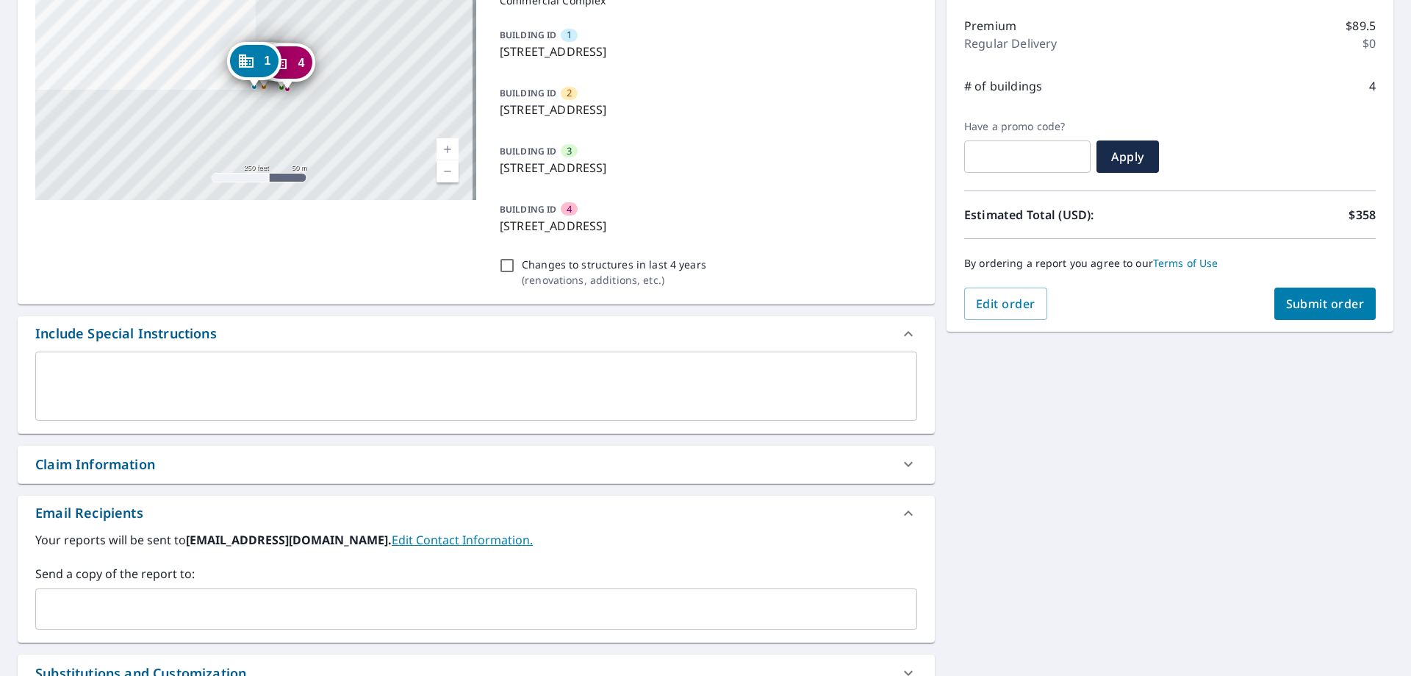
scroll to position [221, 0]
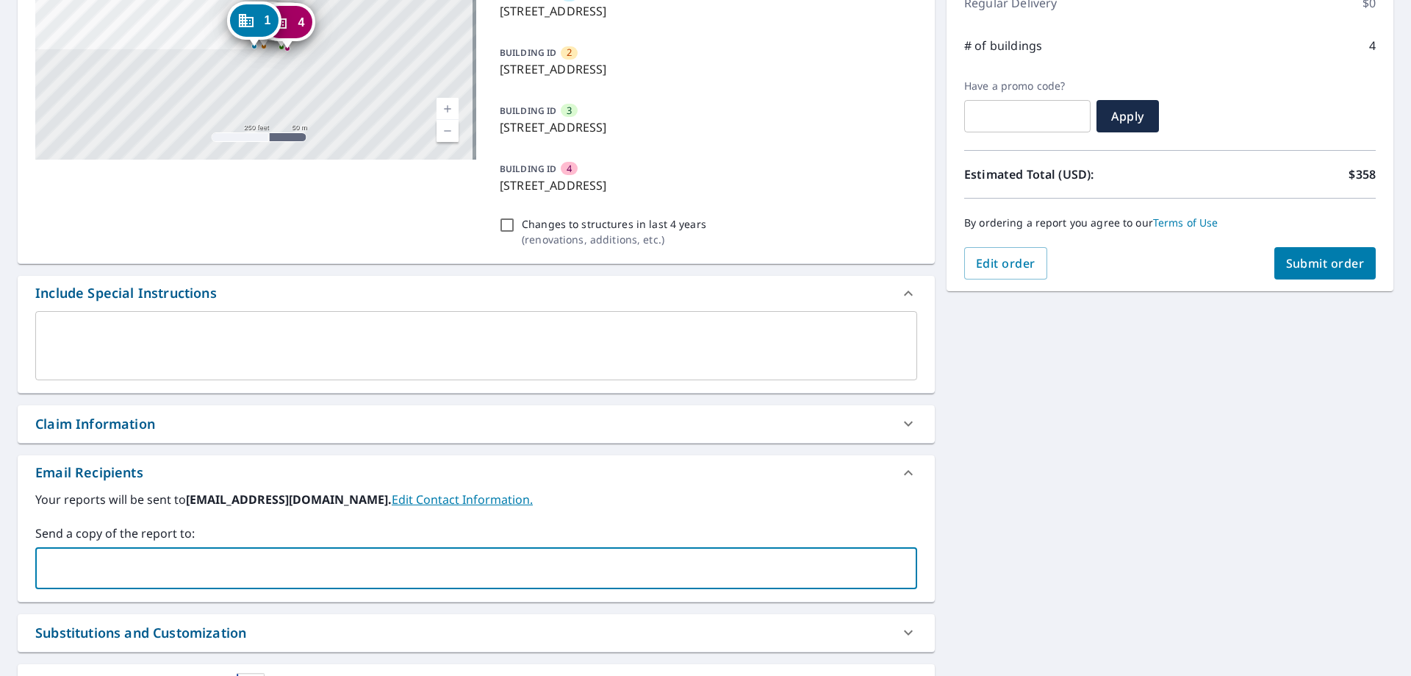
click at [322, 572] on input "text" at bounding box center [465, 568] width 847 height 28
type input "[EMAIL_ADDRESS][DOMAIN_NAME]"
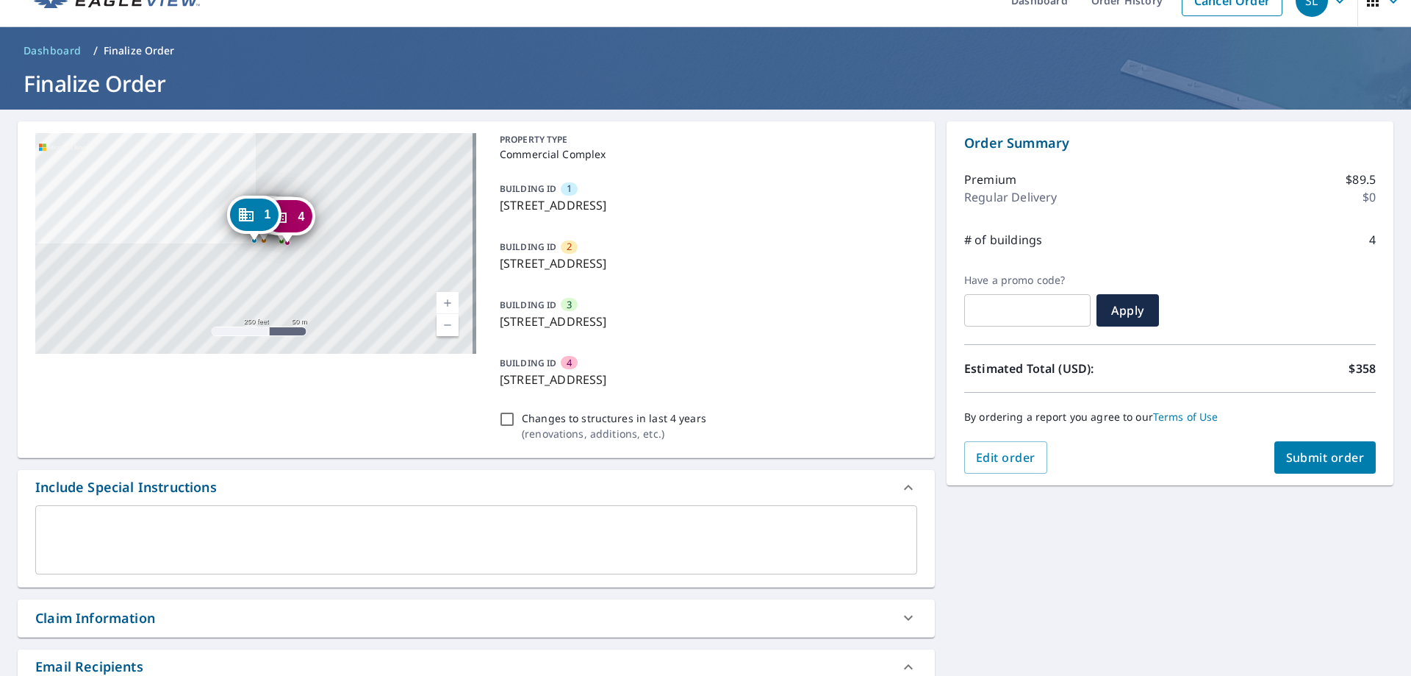
scroll to position [0, 0]
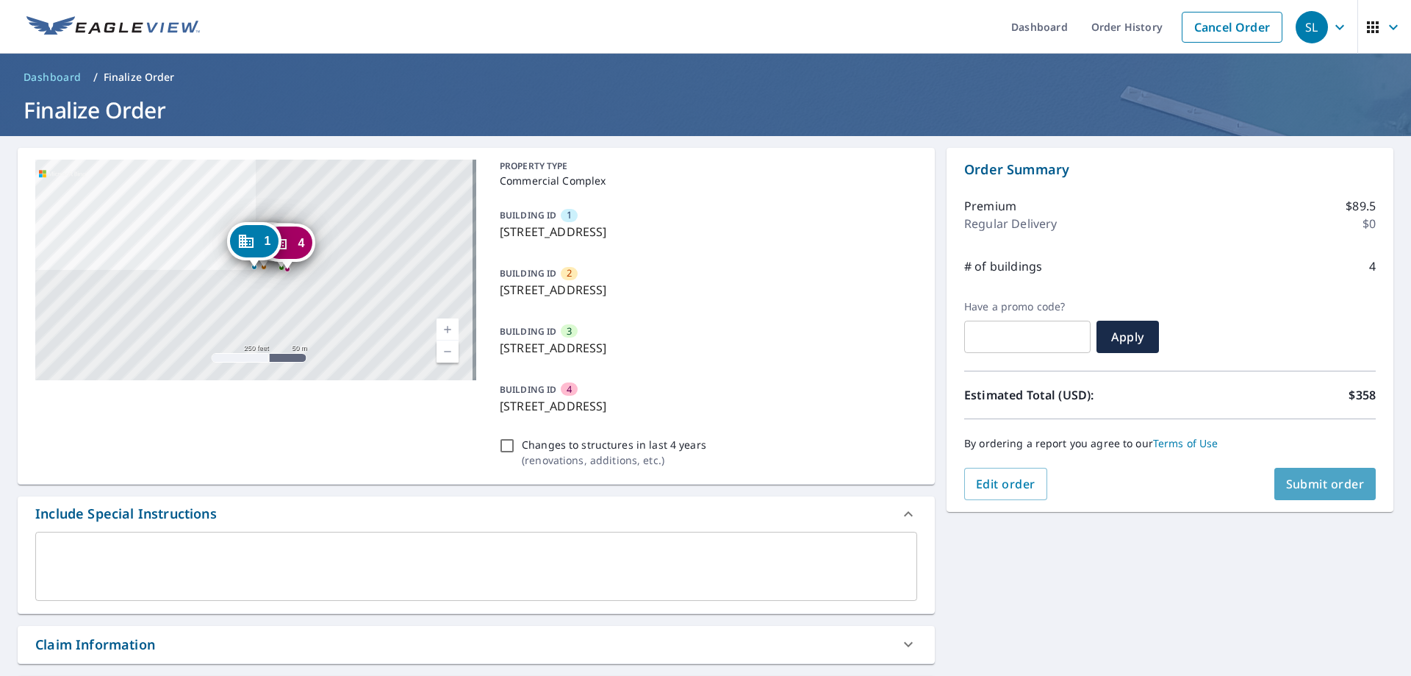
click at [1305, 486] on span "Submit order" at bounding box center [1325, 484] width 79 height 16
